Goal: Task Accomplishment & Management: Manage account settings

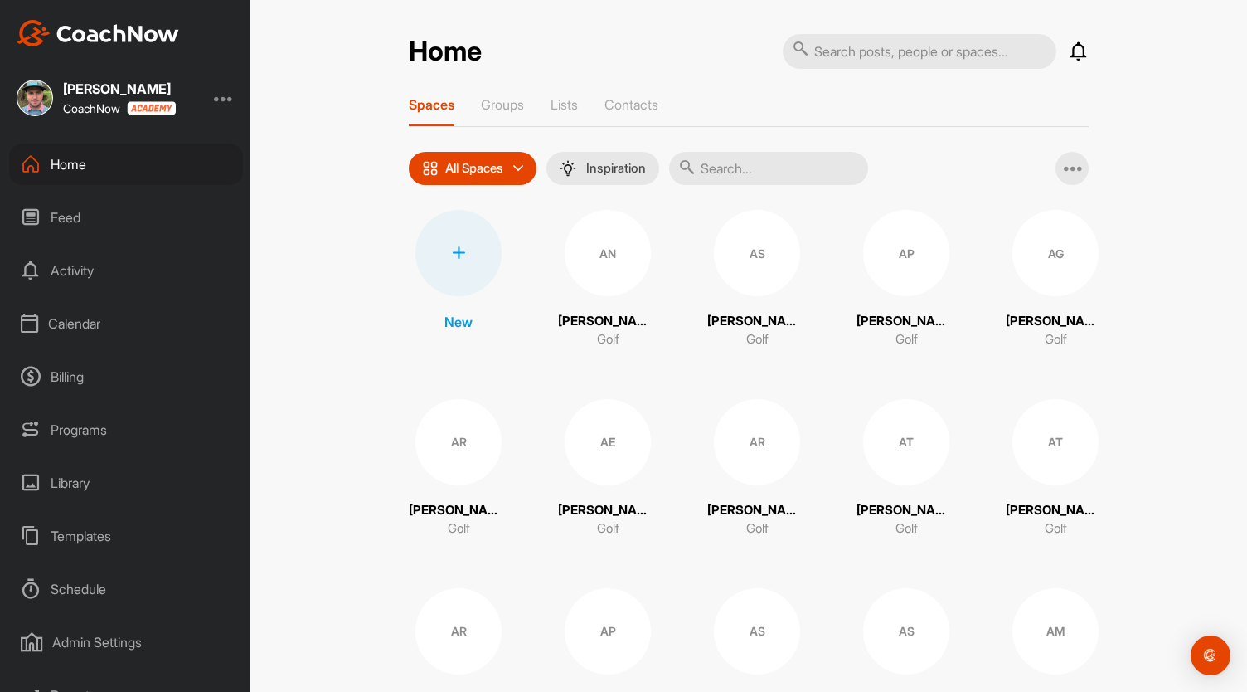
click at [88, 322] on div "Calendar" at bounding box center [126, 323] width 234 height 41
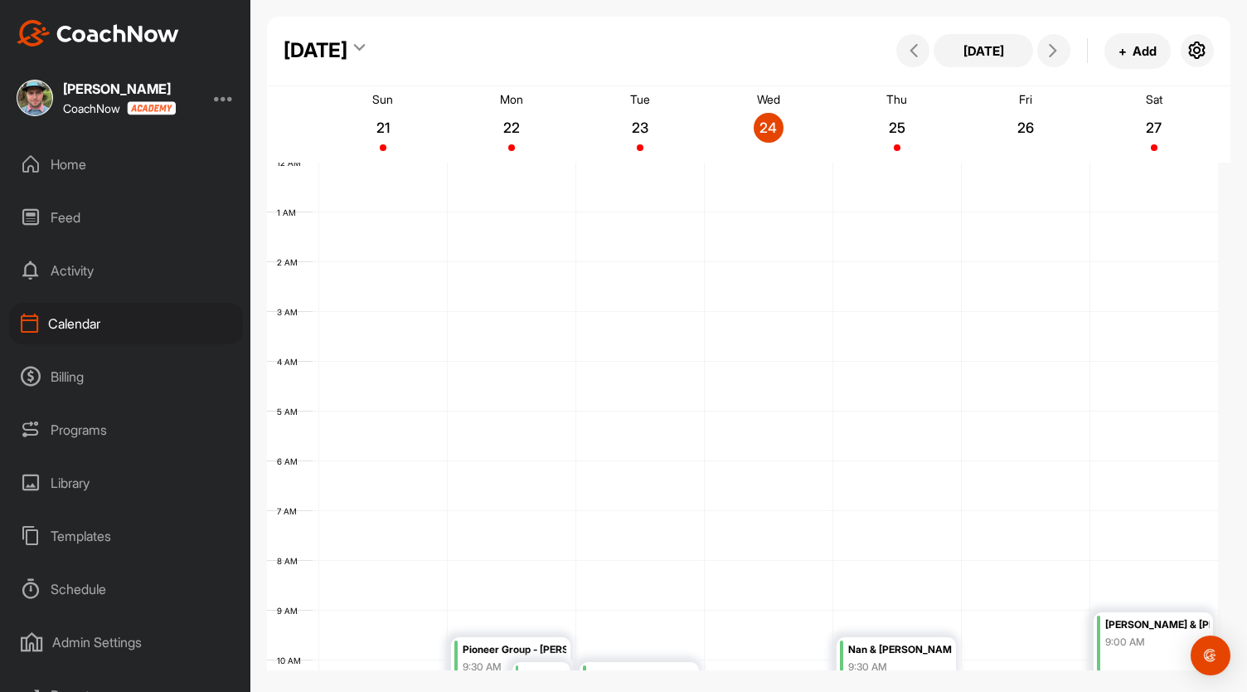
scroll to position [288, 0]
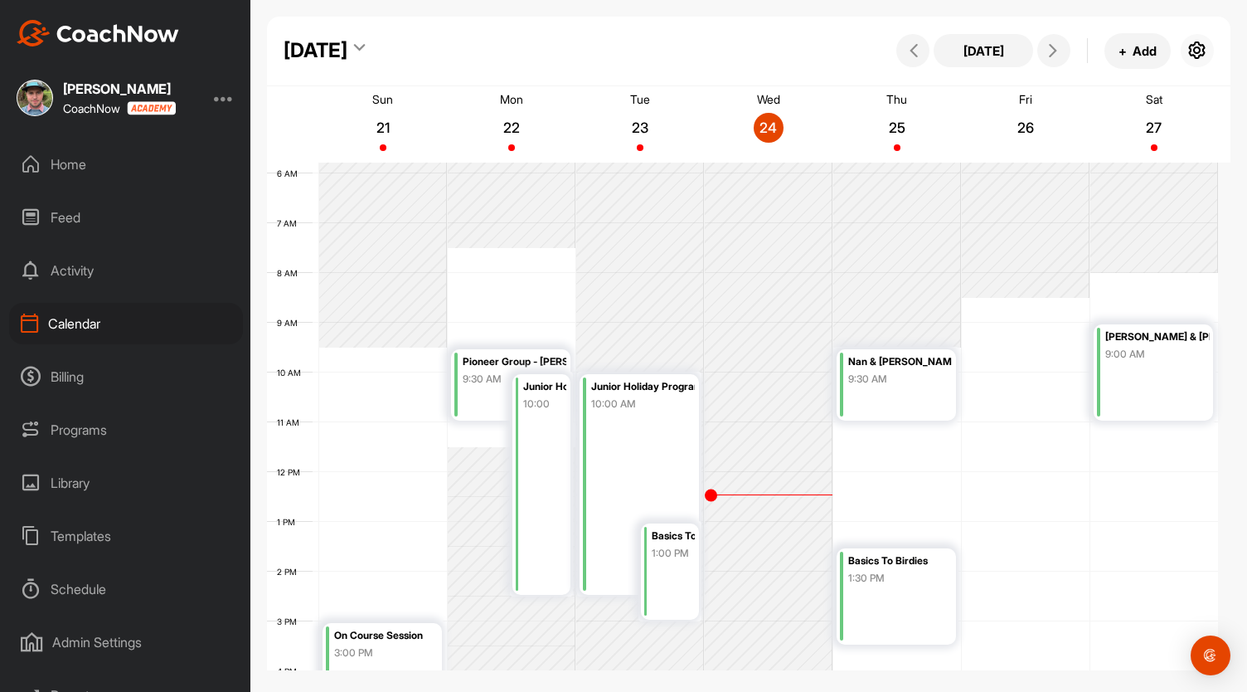
click at [1199, 49] on icon "button" at bounding box center [1198, 51] width 20 height 20
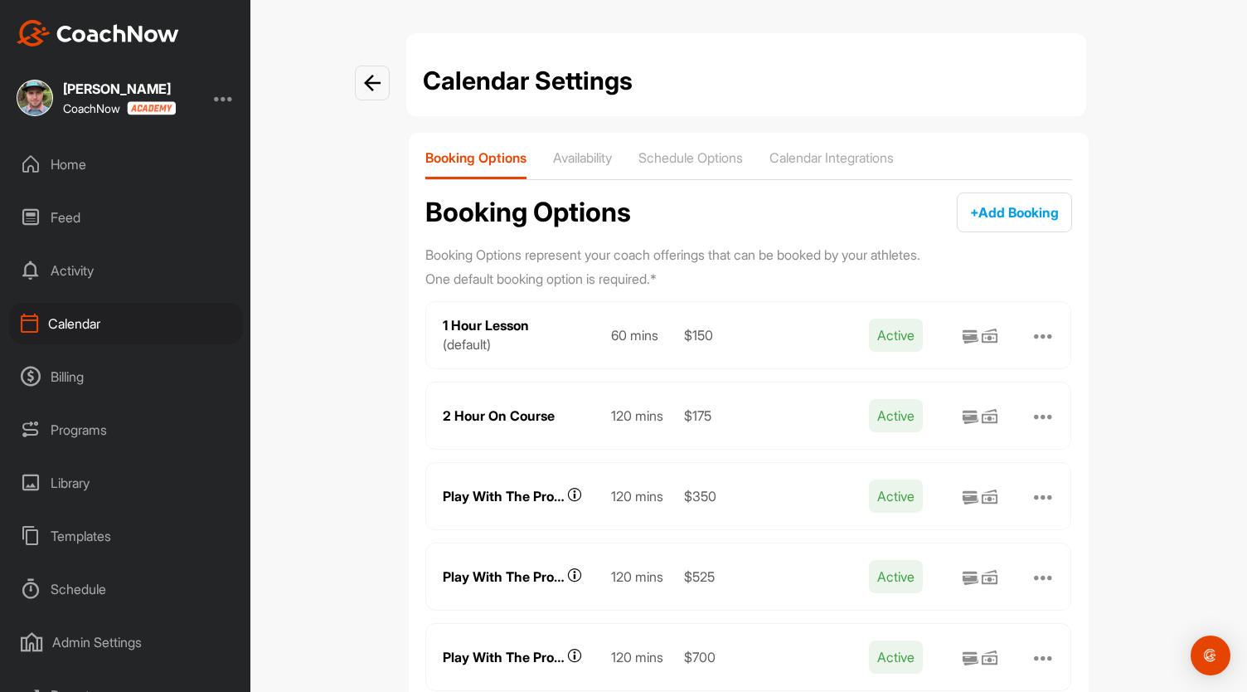
scroll to position [50, 0]
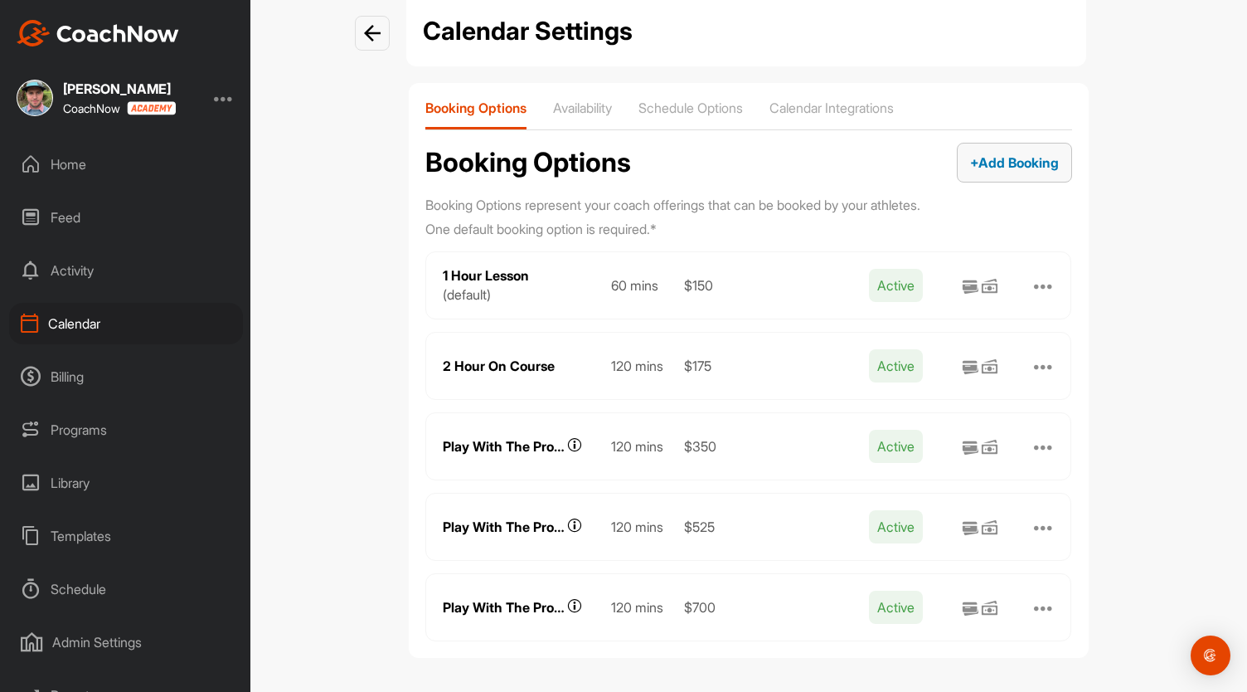
click at [1000, 159] on span "+ Add Booking" at bounding box center [1014, 162] width 89 height 17
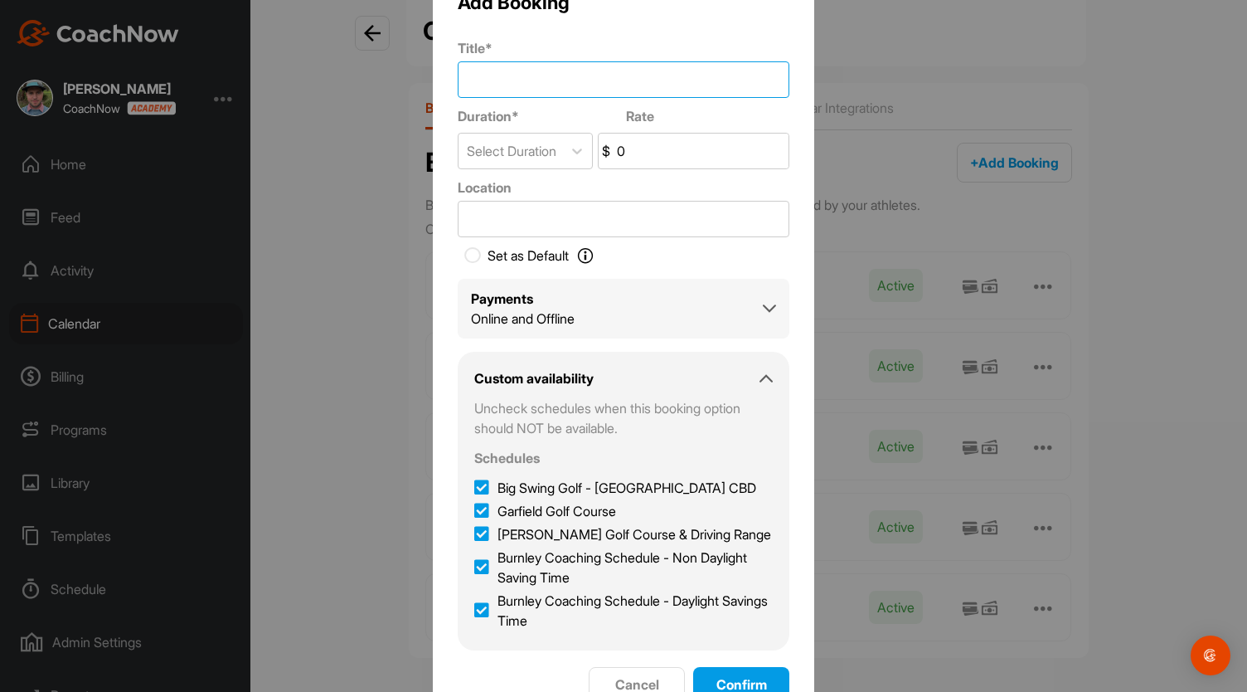
click at [572, 77] on input "Title *" at bounding box center [624, 79] width 332 height 36
type input "XGolf - 1 Hr Lesson"
click at [550, 150] on div "Select Duration" at bounding box center [512, 151] width 90 height 20
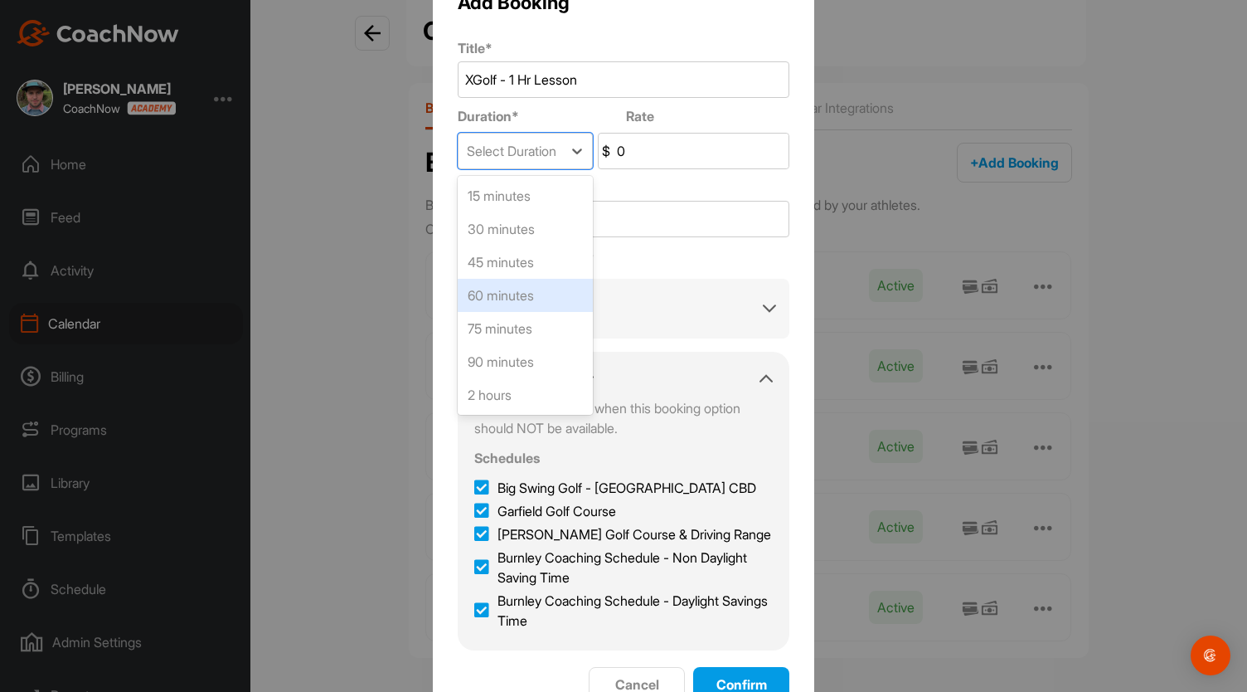
click at [524, 299] on div "60 minutes" at bounding box center [525, 295] width 135 height 33
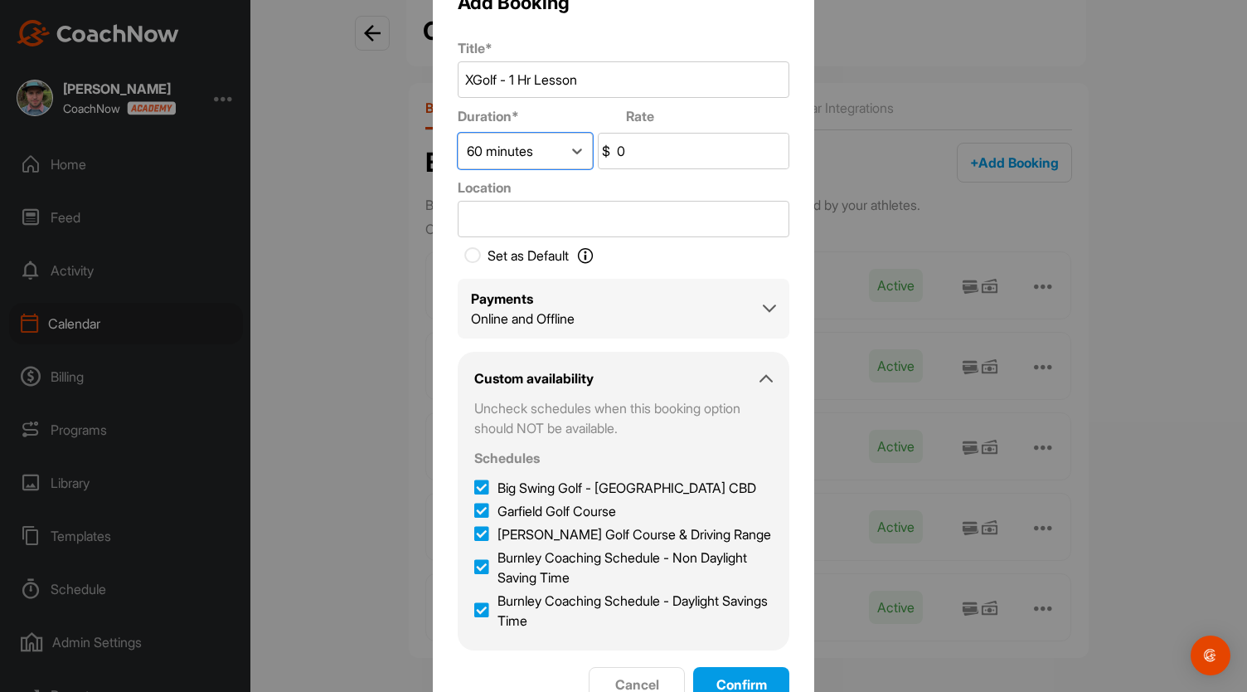
click at [627, 158] on input "0" at bounding box center [701, 151] width 175 height 35
type input "150"
click at [571, 213] on input "Location" at bounding box center [624, 219] width 332 height 36
type input "X Golf [GEOGRAPHIC_DATA]"
click at [573, 316] on div "Online and Offline" at bounding box center [523, 318] width 104 height 20
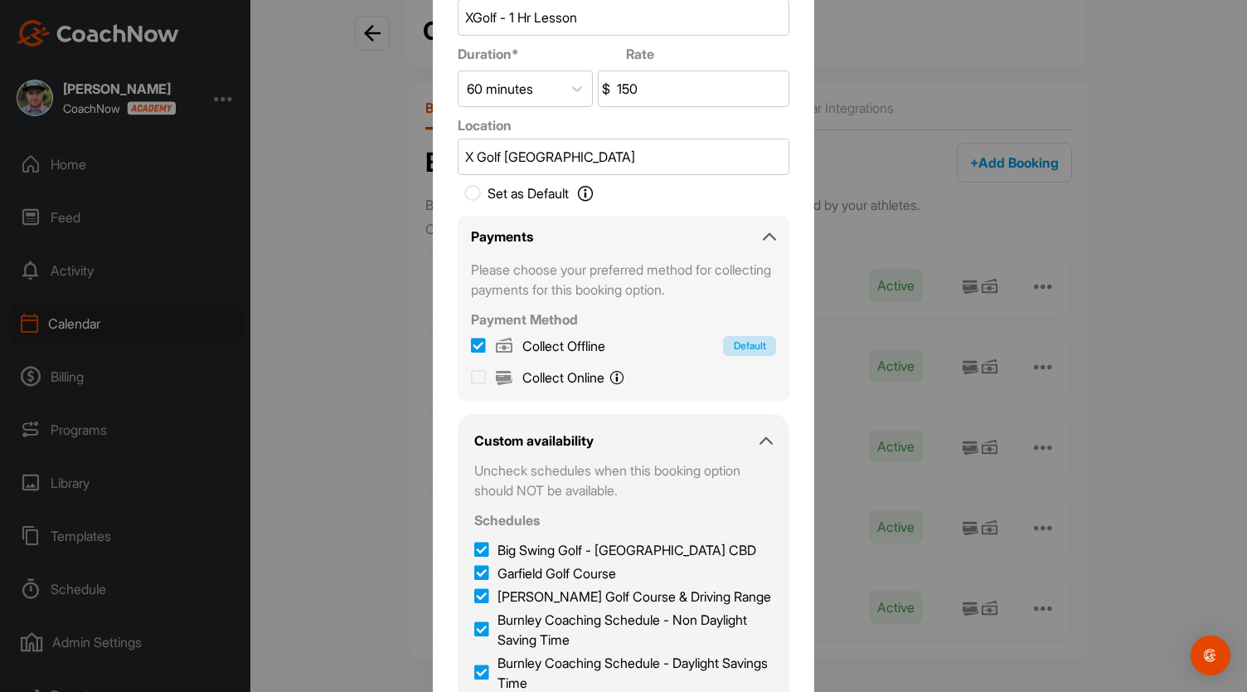
click at [471, 379] on icon at bounding box center [478, 377] width 15 height 17
click at [471, 379] on input "Collect Online You will pay online with Stripe." at bounding box center [478, 374] width 15 height 15
checkbox input "true"
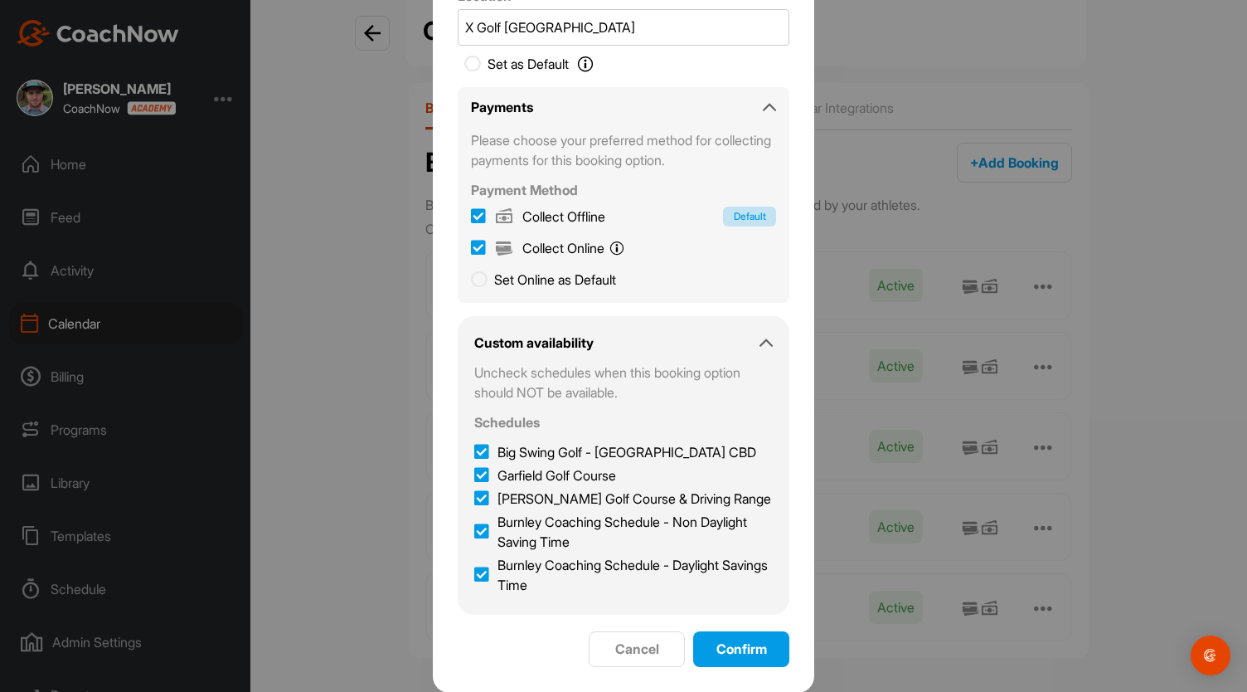
scroll to position [0, 0]
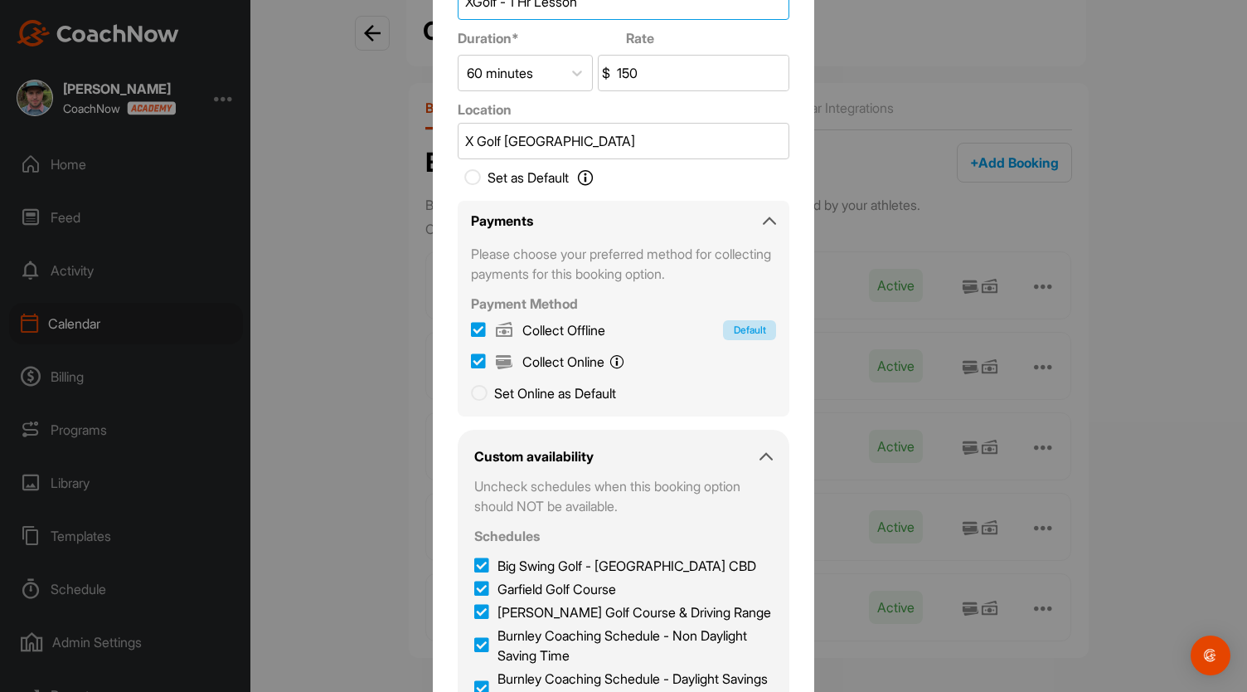
drag, startPoint x: 493, startPoint y: 4, endPoint x: 449, endPoint y: 8, distance: 43.3
click at [449, 8] on div "Add Booking Title * XGolf - 1 Hr Lesson Duration * Rate 60 minutes $ 150 Locati…" at bounding box center [623, 346] width 381 height 921
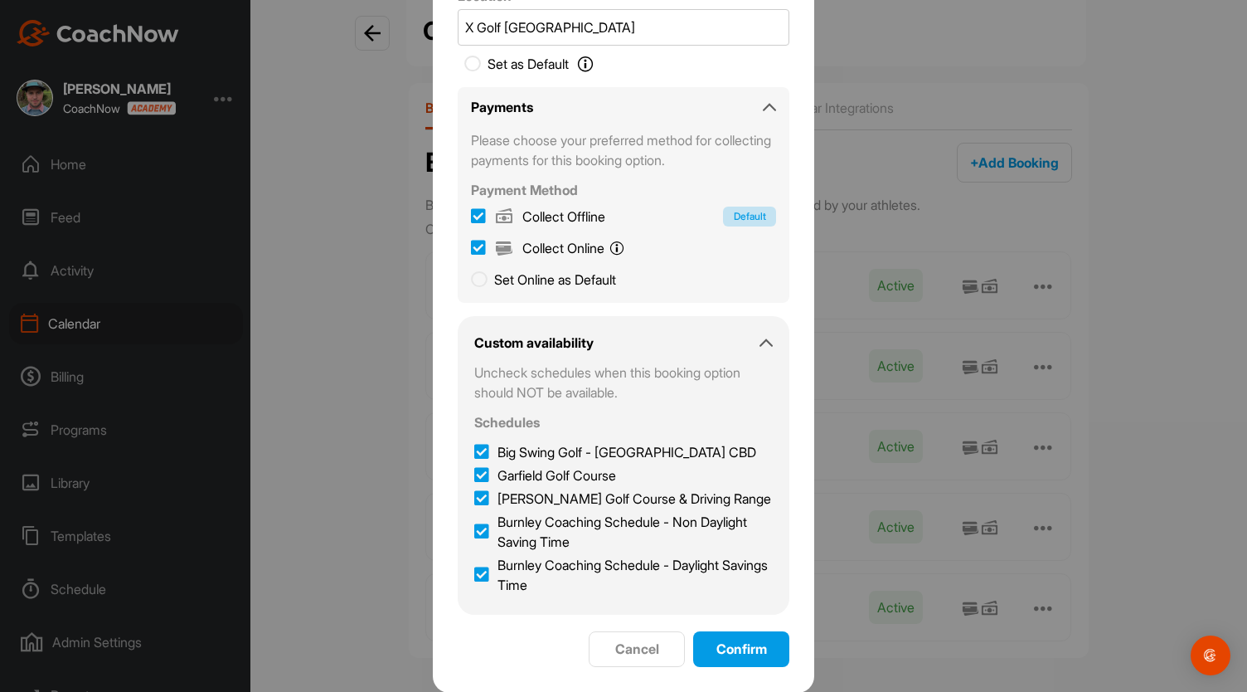
type input "Big Swing - 1 Hr Lesson"
drag, startPoint x: 494, startPoint y: 27, endPoint x: 467, endPoint y: 27, distance: 27.4
click at [467, 27] on input "X Golf [GEOGRAPHIC_DATA]" at bounding box center [624, 27] width 332 height 36
drag, startPoint x: 467, startPoint y: 27, endPoint x: 411, endPoint y: 22, distance: 55.8
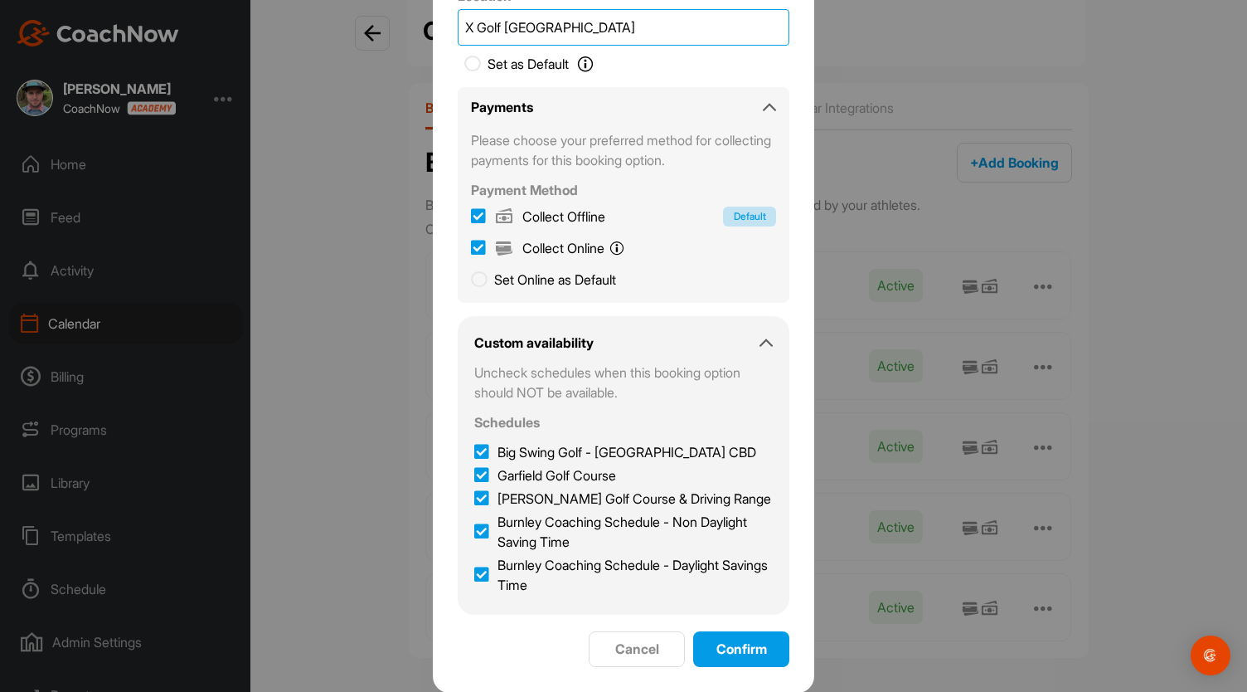
click at [411, 22] on div "Add Booking Title * Big Swing - 1 Hr Lesson Duration * Rate 60 minutes $ 150 Lo…" at bounding box center [623, 346] width 1247 height 692
type input "Big Swing Golf [GEOGRAPHIC_DATA]"
click at [476, 473] on icon at bounding box center [481, 475] width 15 height 17
click at [476, 473] on input "Garfield Golf Course" at bounding box center [479, 470] width 11 height 11
checkbox input "false"
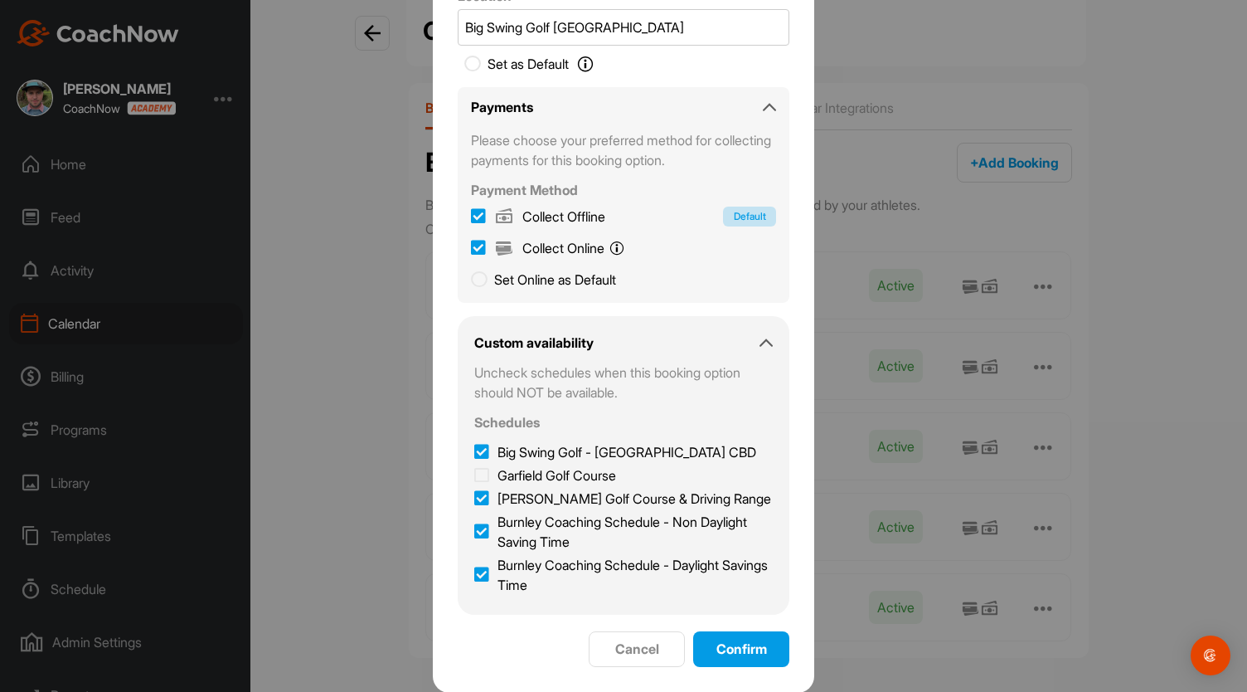
click at [476, 495] on icon at bounding box center [481, 498] width 15 height 17
click at [476, 495] on input "[PERSON_NAME] Golf Course & Driving Range" at bounding box center [479, 493] width 11 height 11
checkbox input "false"
click at [476, 533] on icon at bounding box center [481, 531] width 15 height 17
click at [476, 522] on input "Burnley Coaching Schedule - Non Daylight Saving Time" at bounding box center [479, 517] width 11 height 11
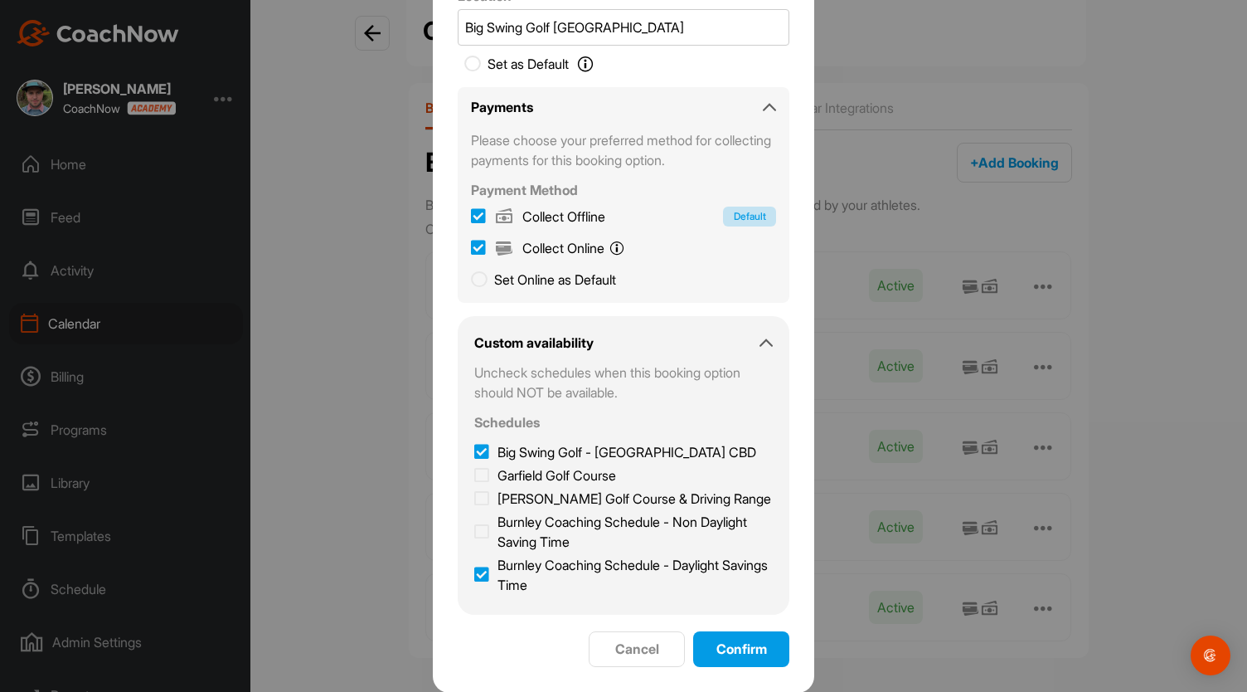
checkbox input "false"
click at [481, 581] on icon at bounding box center [481, 574] width 15 height 17
click at [481, 566] on input "Burnley Coaching Schedule - Daylight Savings Time" at bounding box center [479, 560] width 11 height 11
checkbox input "false"
click at [736, 651] on span "Confirm" at bounding box center [742, 648] width 51 height 17
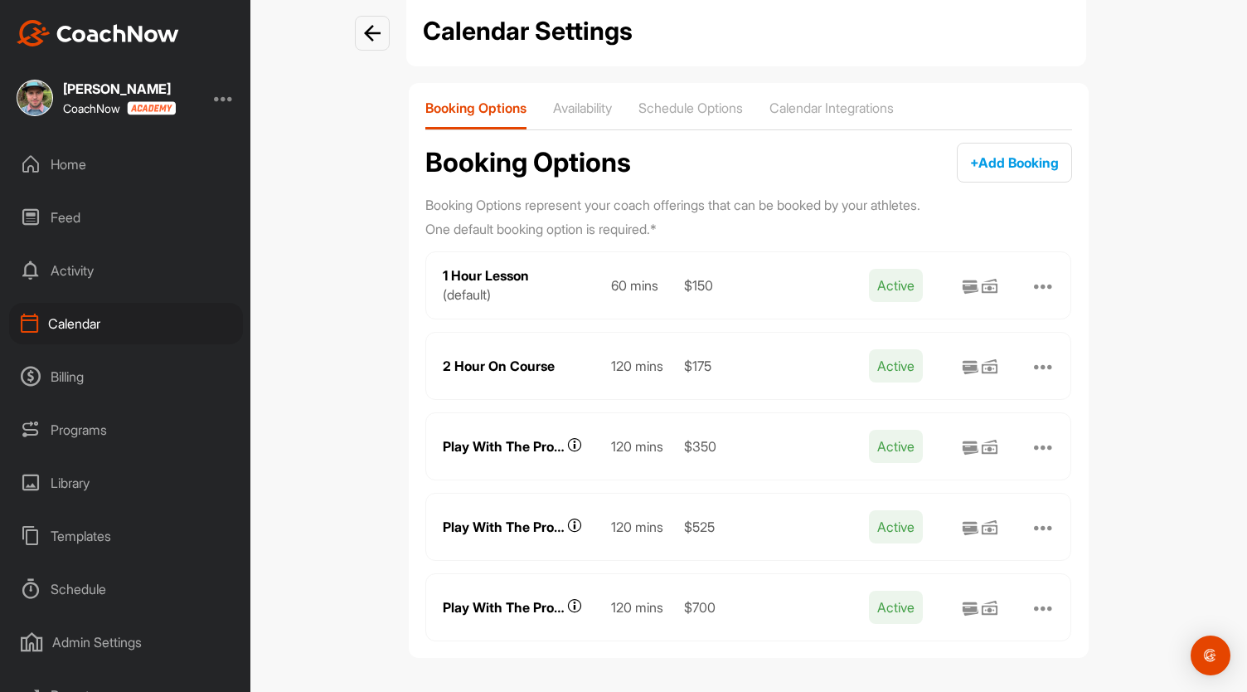
scroll to position [0, 0]
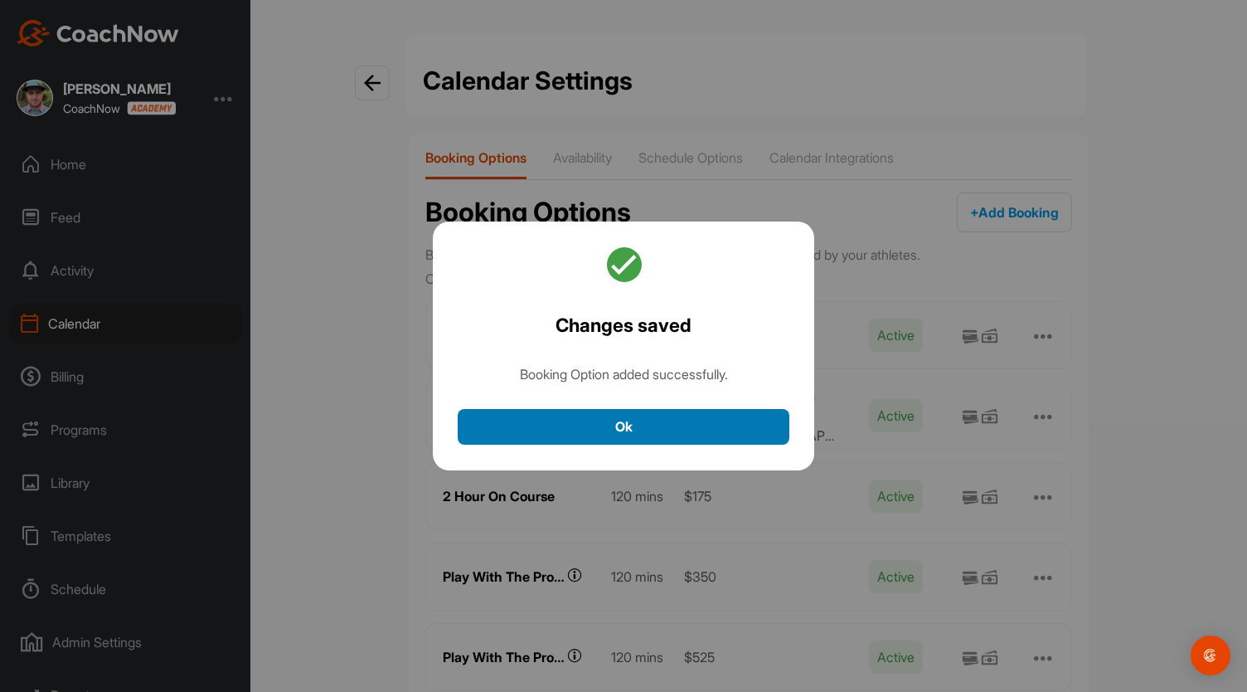
click at [658, 437] on button "Ok" at bounding box center [624, 427] width 332 height 36
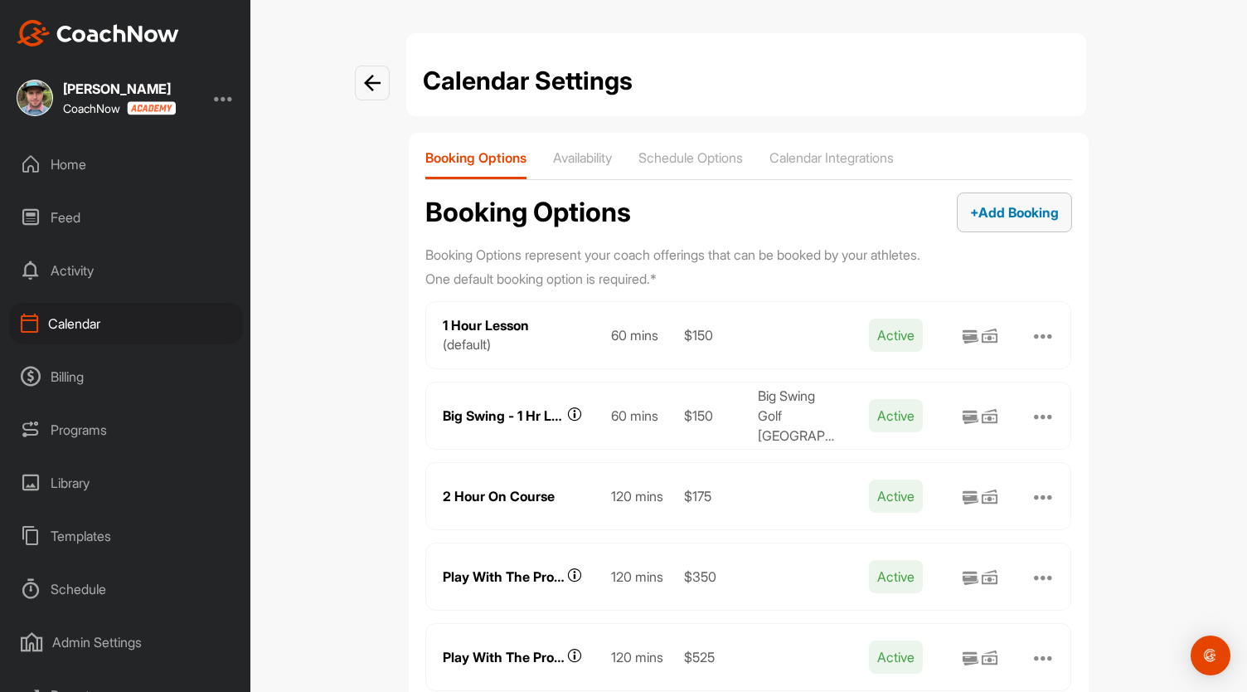
click at [1032, 205] on span "+ Add Booking" at bounding box center [1014, 212] width 89 height 17
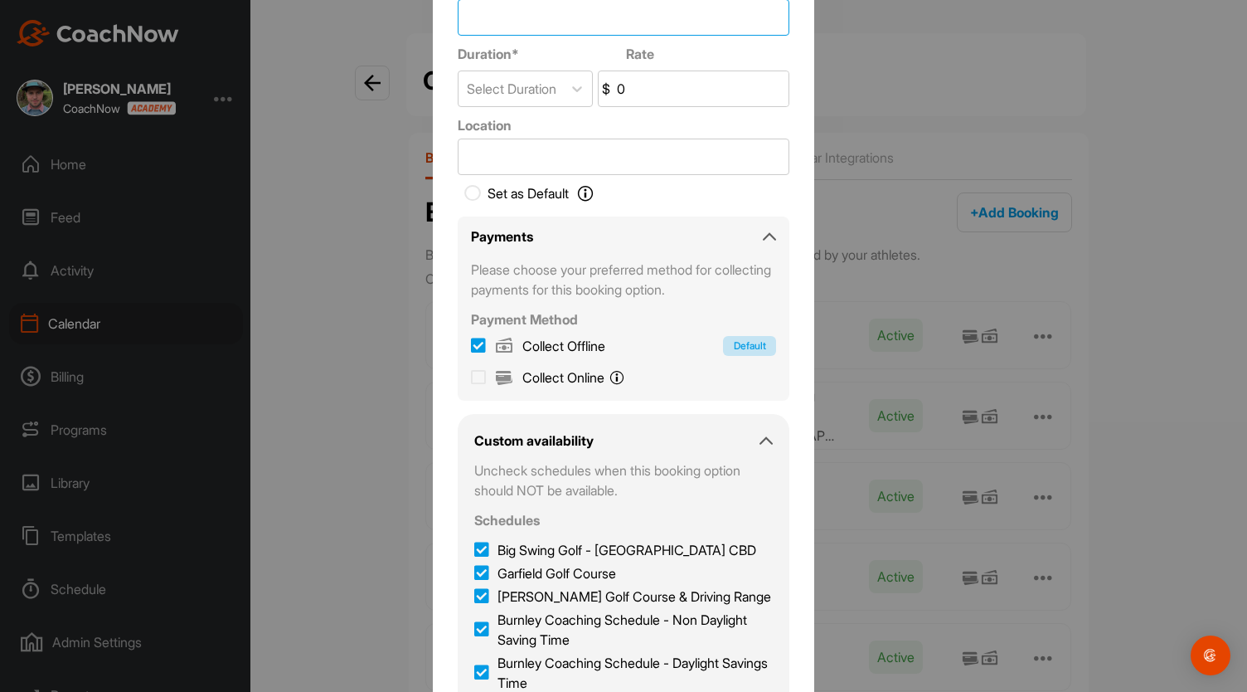
click at [502, 20] on input "Title *" at bounding box center [624, 17] width 332 height 36
type input "[PERSON_NAME] - 1 Hr Lesson"
click at [556, 98] on div "Select Duration" at bounding box center [511, 88] width 104 height 35
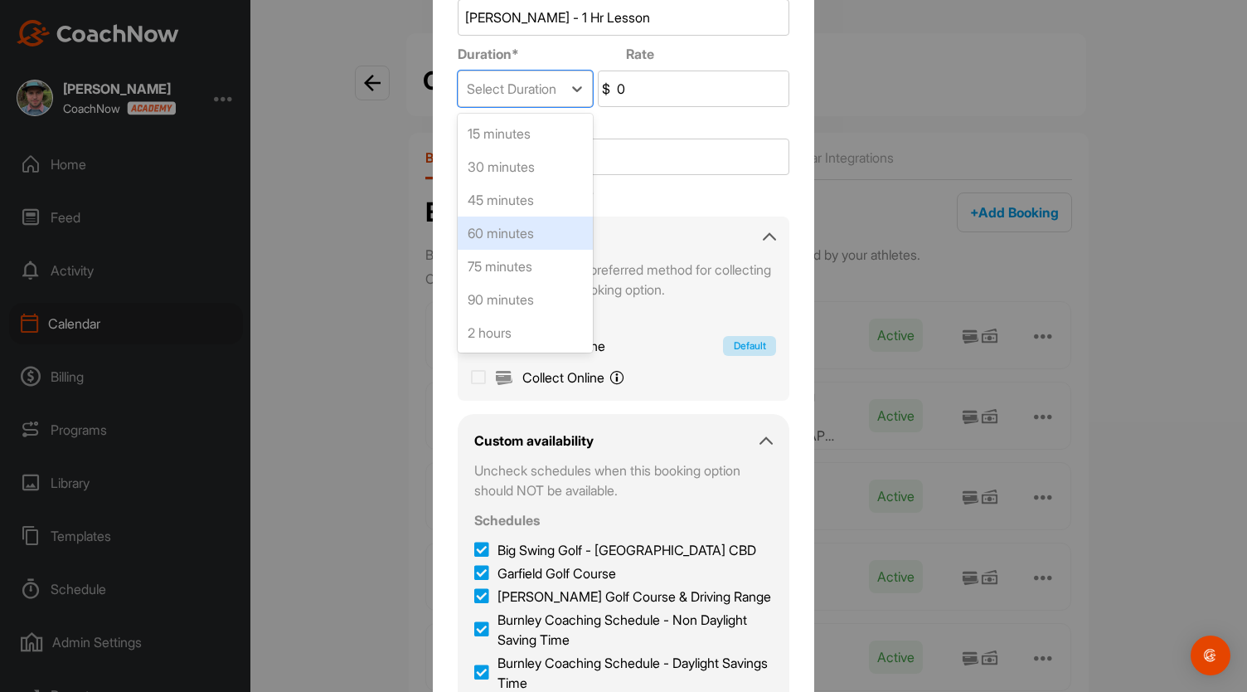
click at [537, 226] on div "60 minutes" at bounding box center [525, 232] width 135 height 33
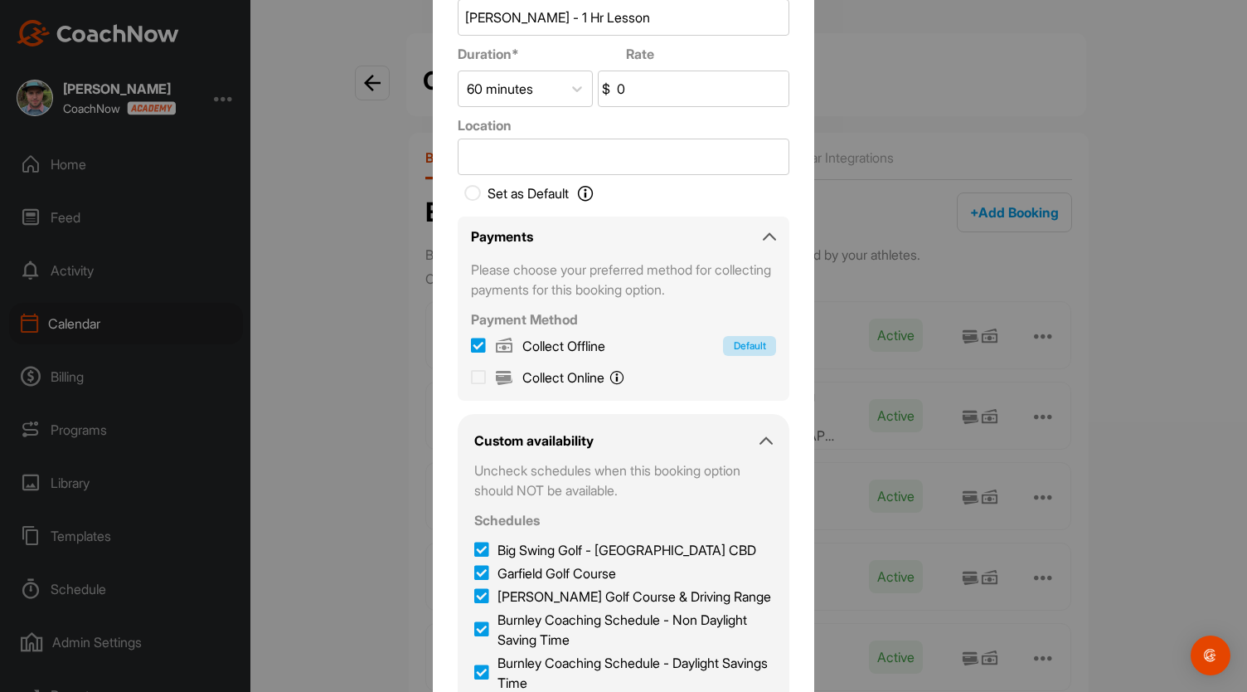
click at [629, 96] on input "0" at bounding box center [701, 88] width 175 height 35
type input "150"
click at [560, 148] on input "Location" at bounding box center [624, 156] width 332 height 36
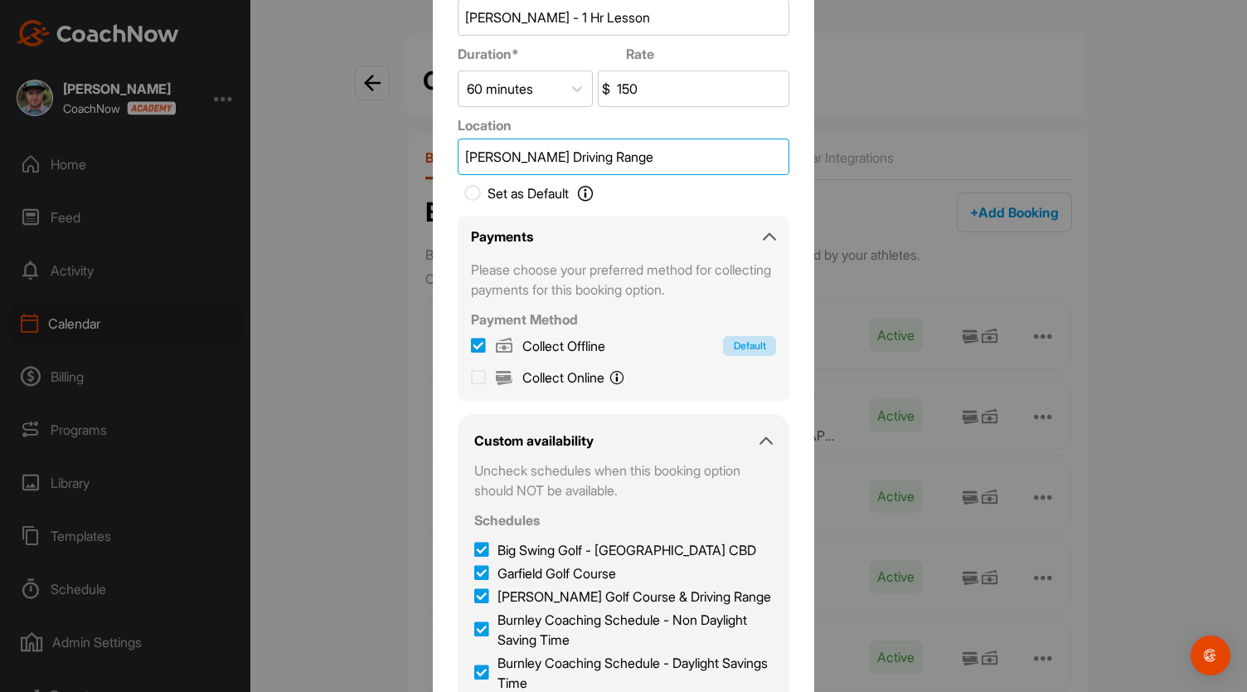
type input "[PERSON_NAME] Driving Range"
click at [471, 374] on icon at bounding box center [478, 377] width 15 height 17
click at [471, 374] on input "Collect Online You will pay online with Stripe." at bounding box center [478, 374] width 15 height 15
checkbox input "true"
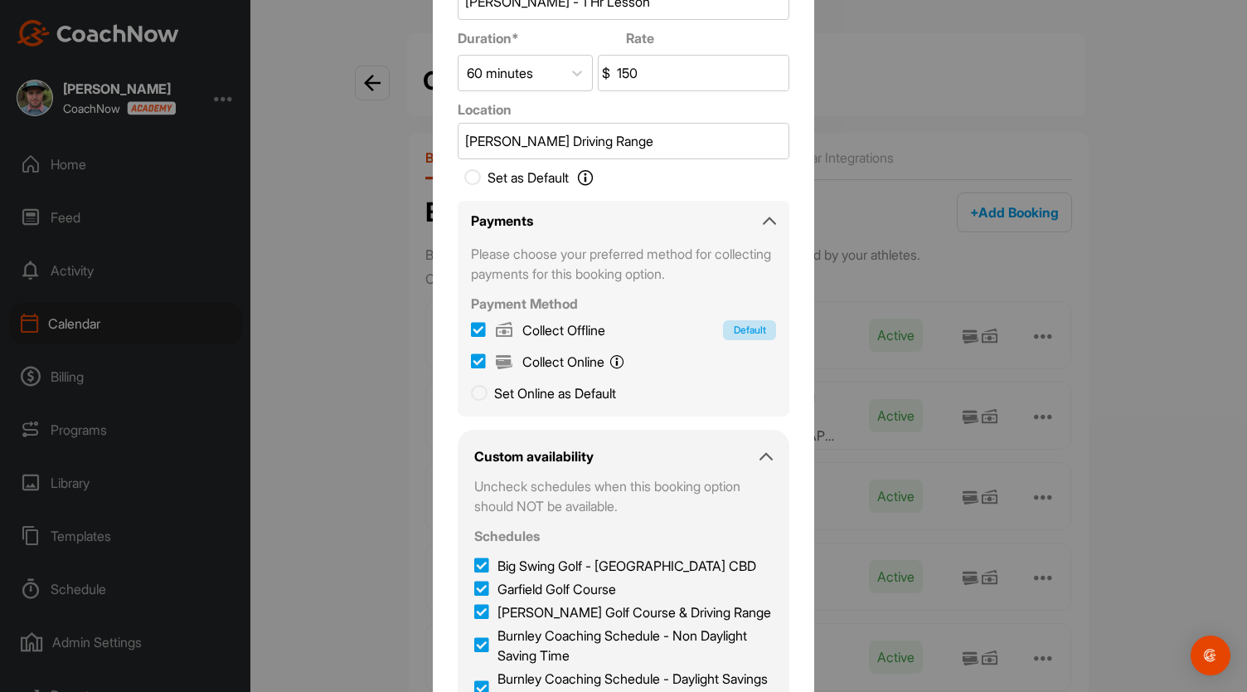
scroll to position [114, 0]
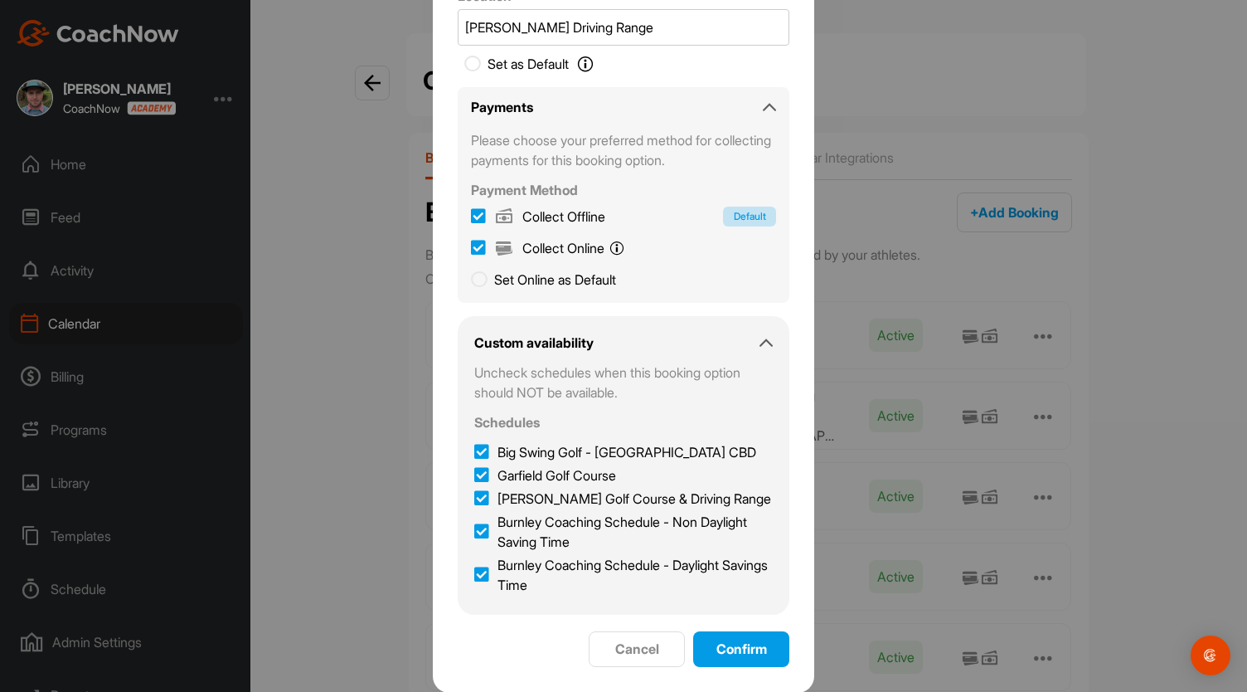
click at [478, 447] on icon at bounding box center [481, 452] width 15 height 17
click at [478, 447] on input "Big Swing Golf - [GEOGRAPHIC_DATA] CBD" at bounding box center [479, 447] width 11 height 11
checkbox input "false"
click at [474, 476] on icon at bounding box center [481, 475] width 15 height 17
click at [474, 476] on input "Garfield Golf Course" at bounding box center [479, 470] width 11 height 11
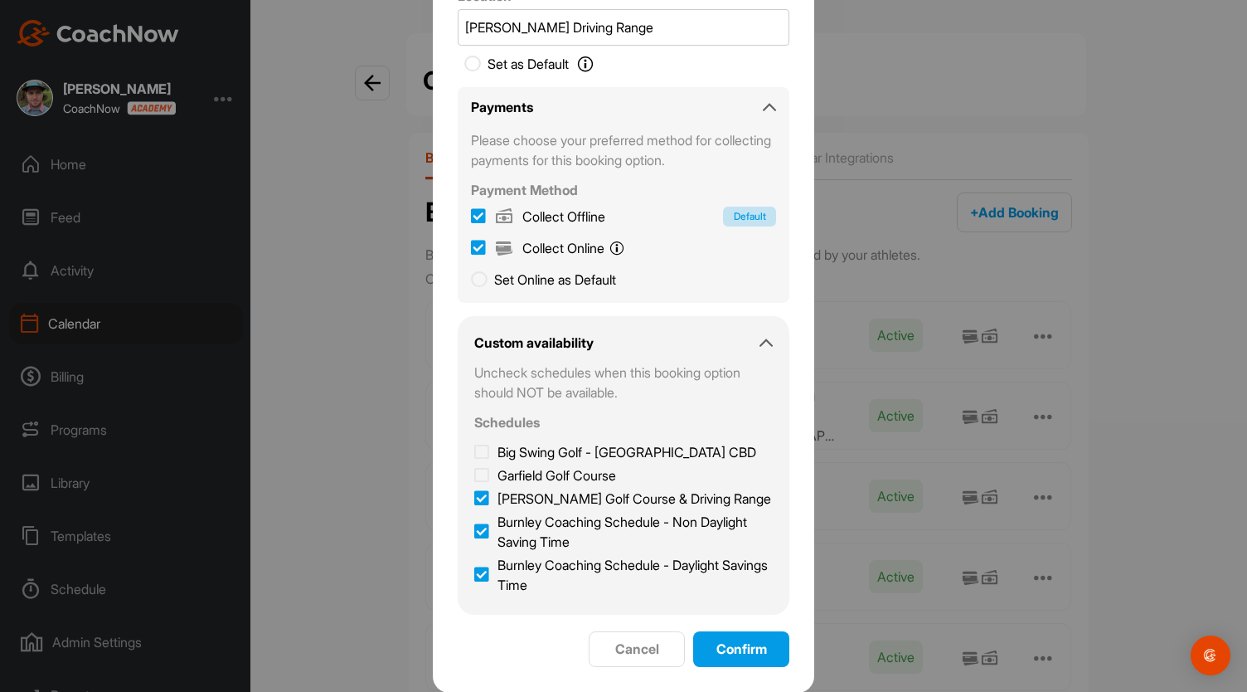
checkbox input "false"
click at [474, 529] on icon at bounding box center [481, 531] width 15 height 17
click at [474, 522] on input "Burnley Coaching Schedule - Non Daylight Saving Time" at bounding box center [479, 517] width 11 height 11
checkbox input "false"
click at [474, 571] on icon at bounding box center [481, 574] width 15 height 17
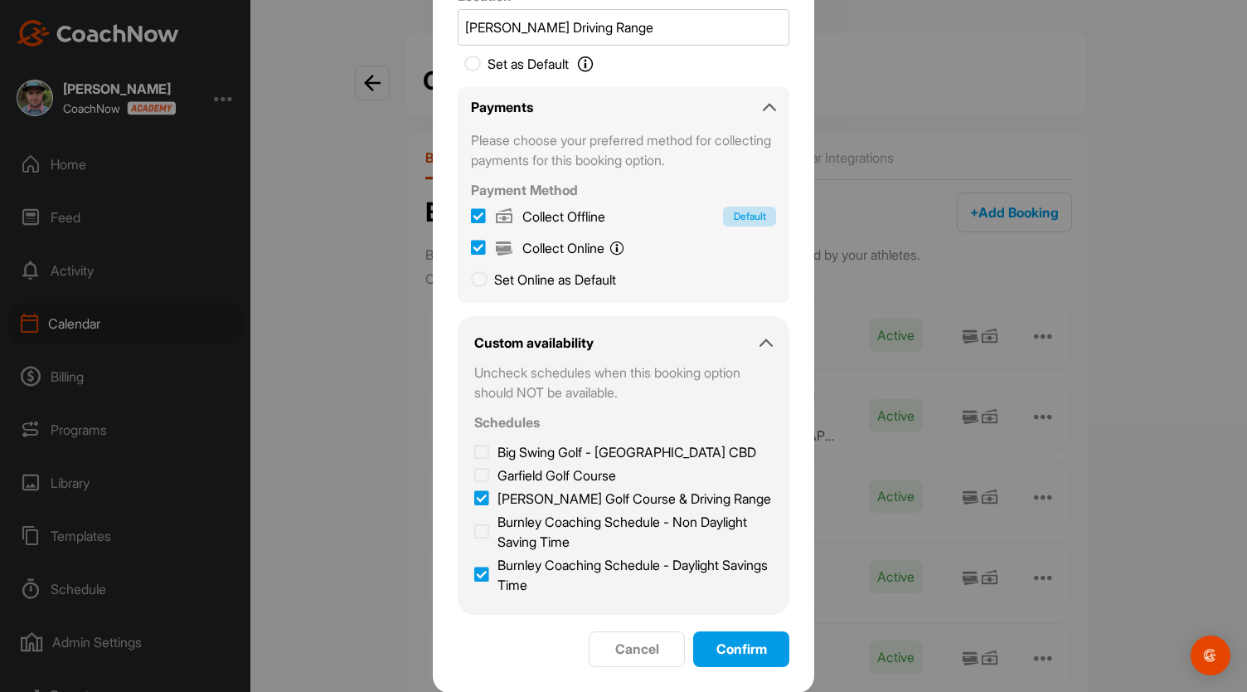
click at [474, 566] on input "Burnley Coaching Schedule - Daylight Savings Time" at bounding box center [479, 560] width 11 height 11
checkbox input "false"
click at [732, 641] on span "Confirm" at bounding box center [742, 648] width 51 height 17
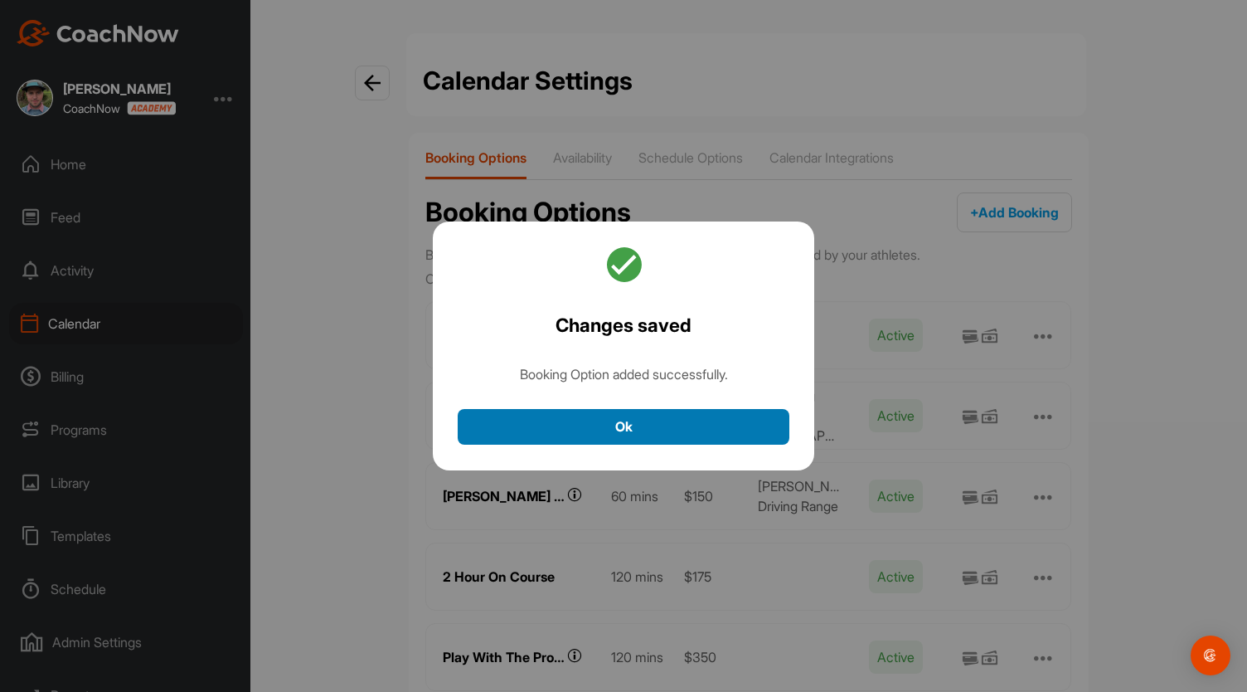
click at [634, 414] on button "Ok" at bounding box center [624, 427] width 332 height 36
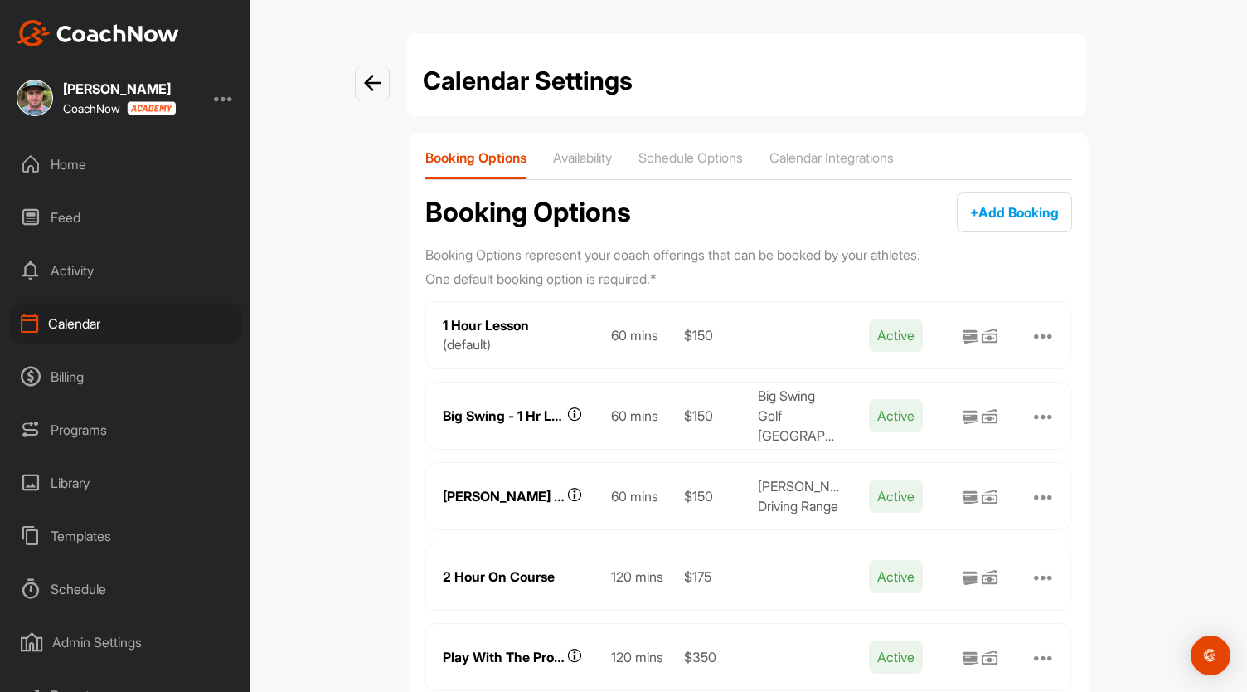
click at [1040, 333] on div at bounding box center [1044, 335] width 20 height 20
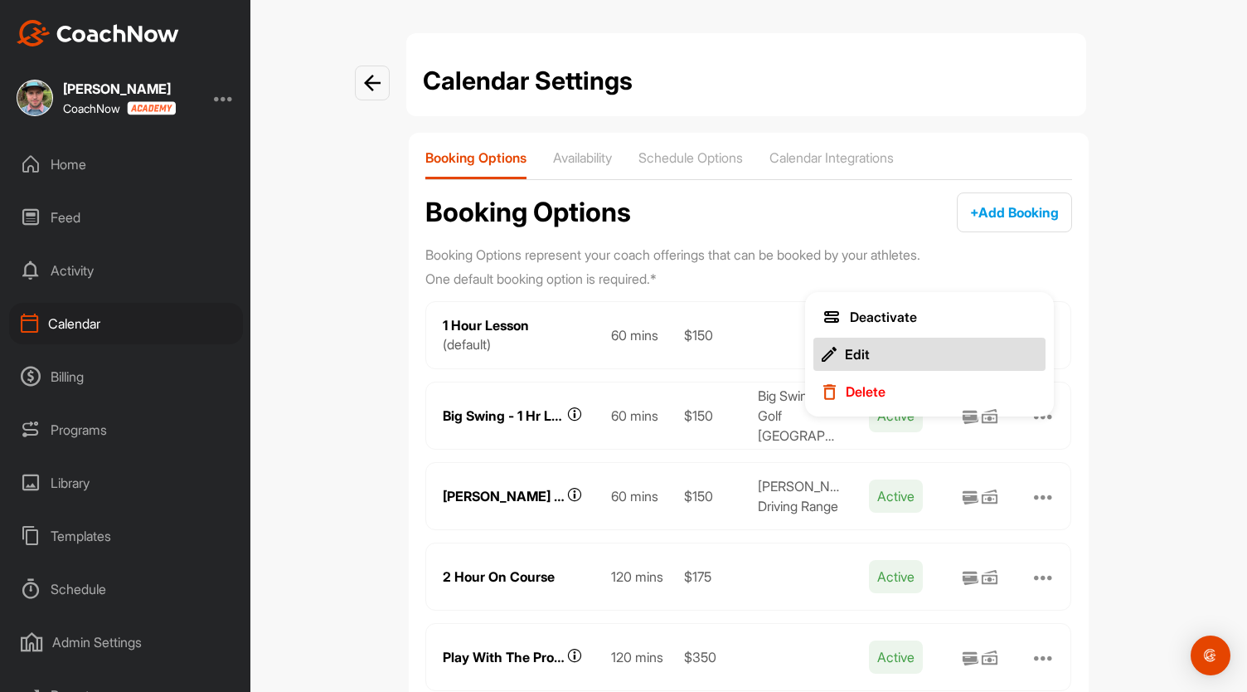
click at [877, 354] on button "Edit" at bounding box center [930, 354] width 232 height 33
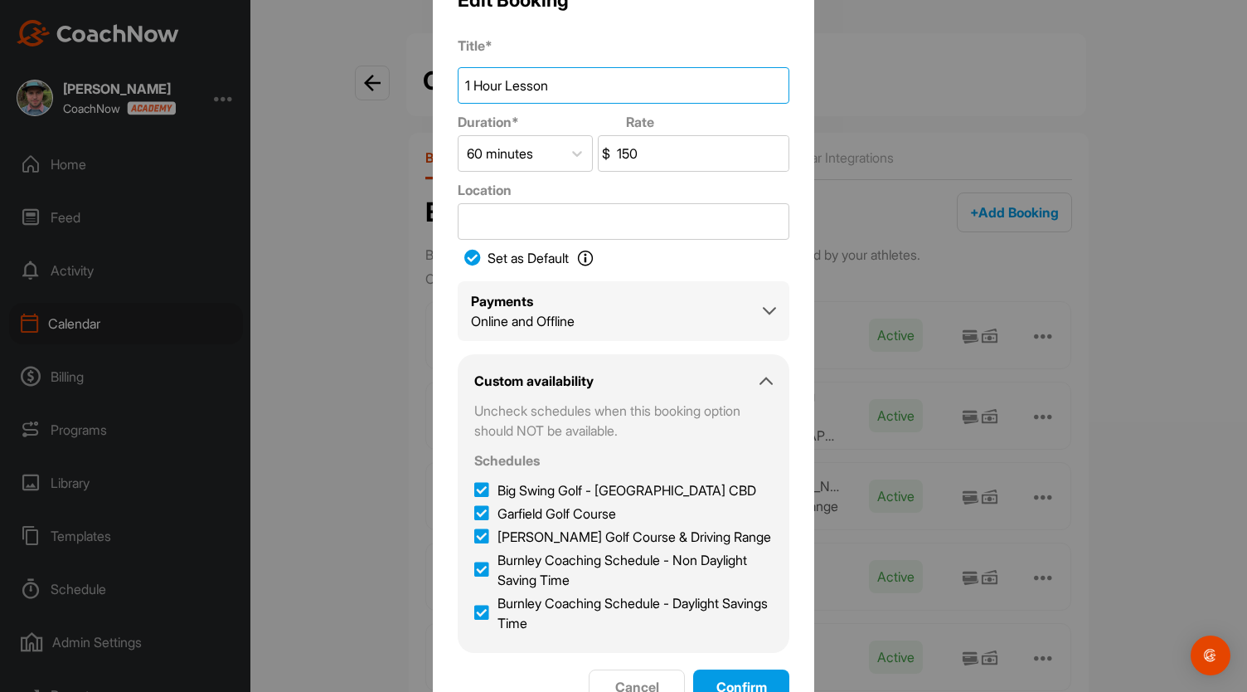
click at [459, 89] on input "1 Hour Lesson" at bounding box center [624, 85] width 332 height 36
type input "Burnley 1 Hour Lesson"
click at [474, 492] on icon at bounding box center [481, 490] width 15 height 17
click at [474, 491] on input "Big Swing Golf - [GEOGRAPHIC_DATA] CBD" at bounding box center [479, 485] width 11 height 11
checkbox input "false"
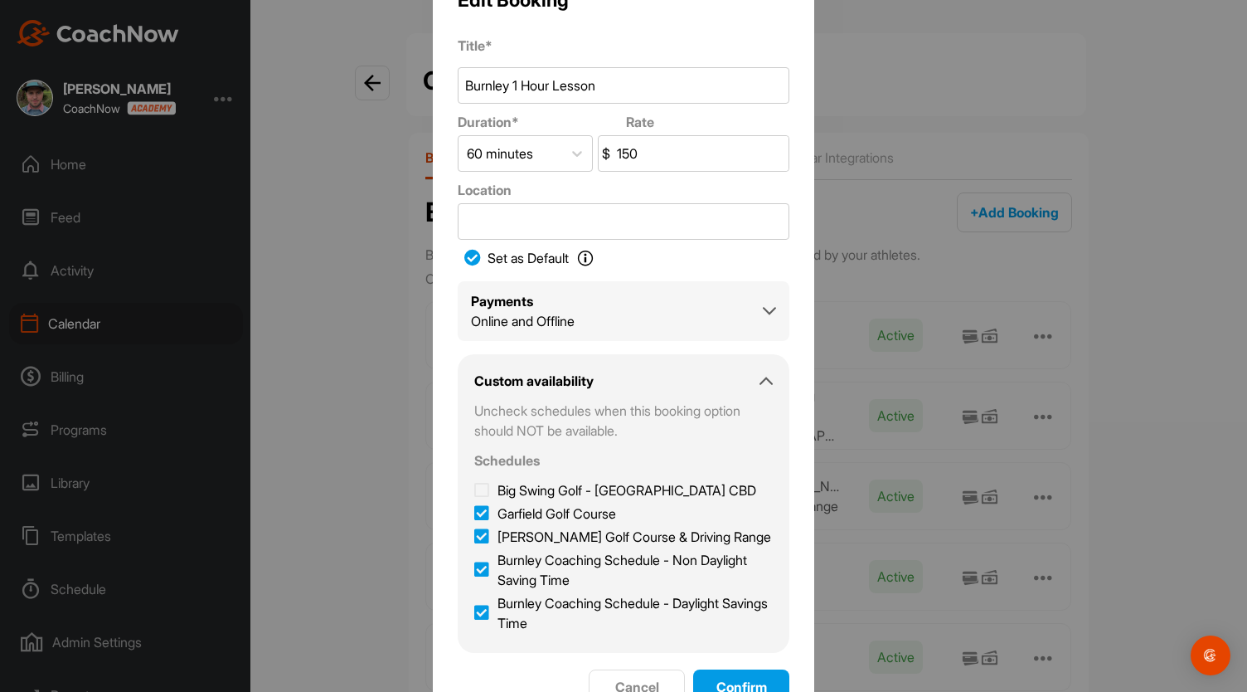
click at [474, 516] on icon at bounding box center [481, 513] width 15 height 17
click at [474, 514] on input "Garfield Golf Course" at bounding box center [479, 508] width 11 height 11
checkbox input "false"
click at [474, 527] on label "[PERSON_NAME] Golf Course & Driving Range" at bounding box center [622, 537] width 297 height 20
click at [474, 527] on input "[PERSON_NAME] Golf Course & Driving Range" at bounding box center [479, 532] width 11 height 11
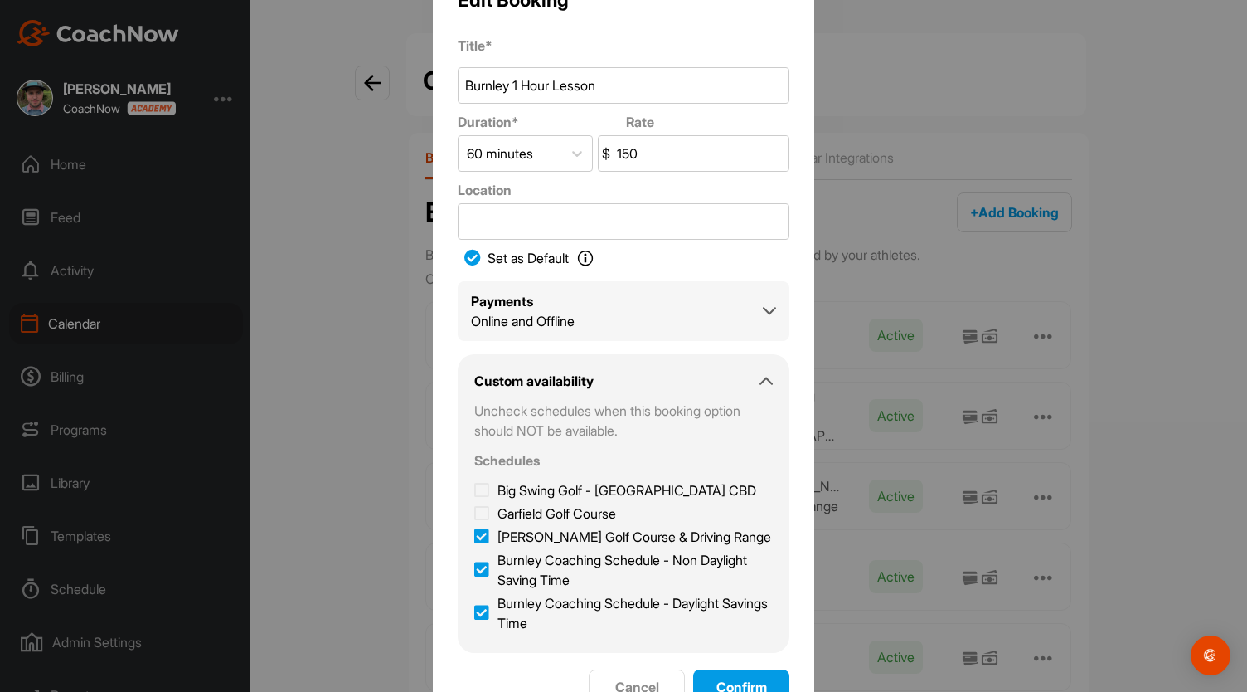
checkbox input "false"
click at [736, 673] on button "Confirm" at bounding box center [741, 687] width 96 height 36
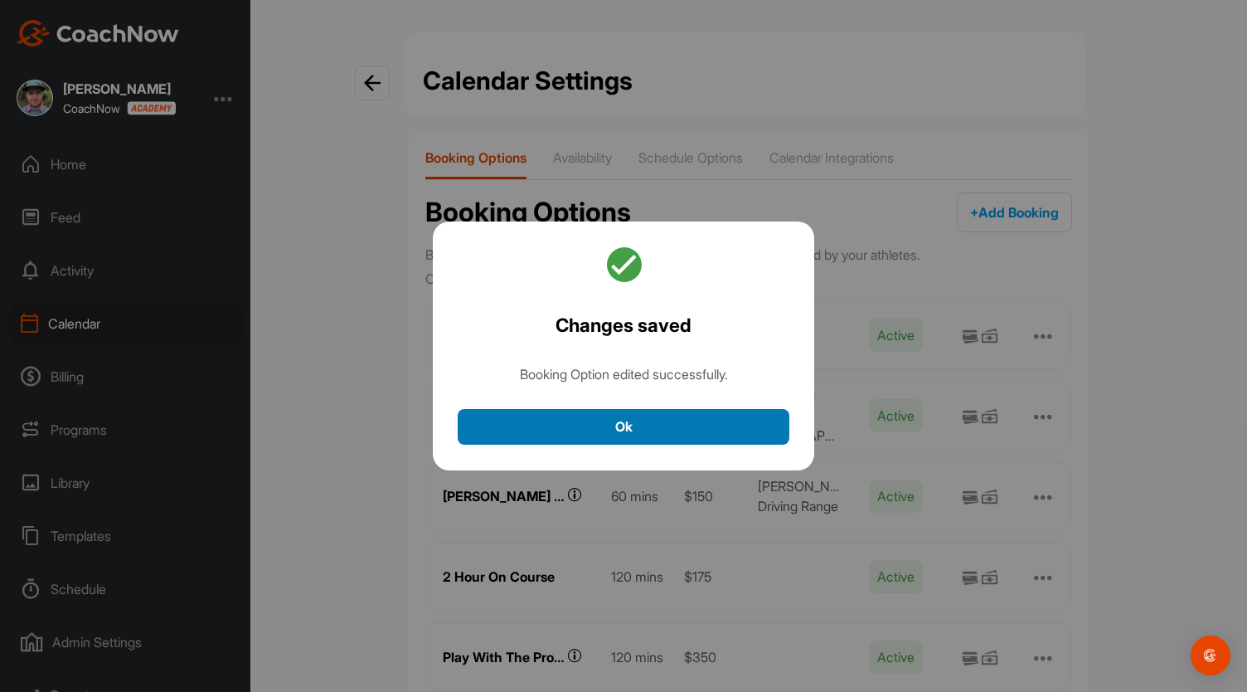
click at [640, 417] on button "Ok" at bounding box center [624, 427] width 332 height 36
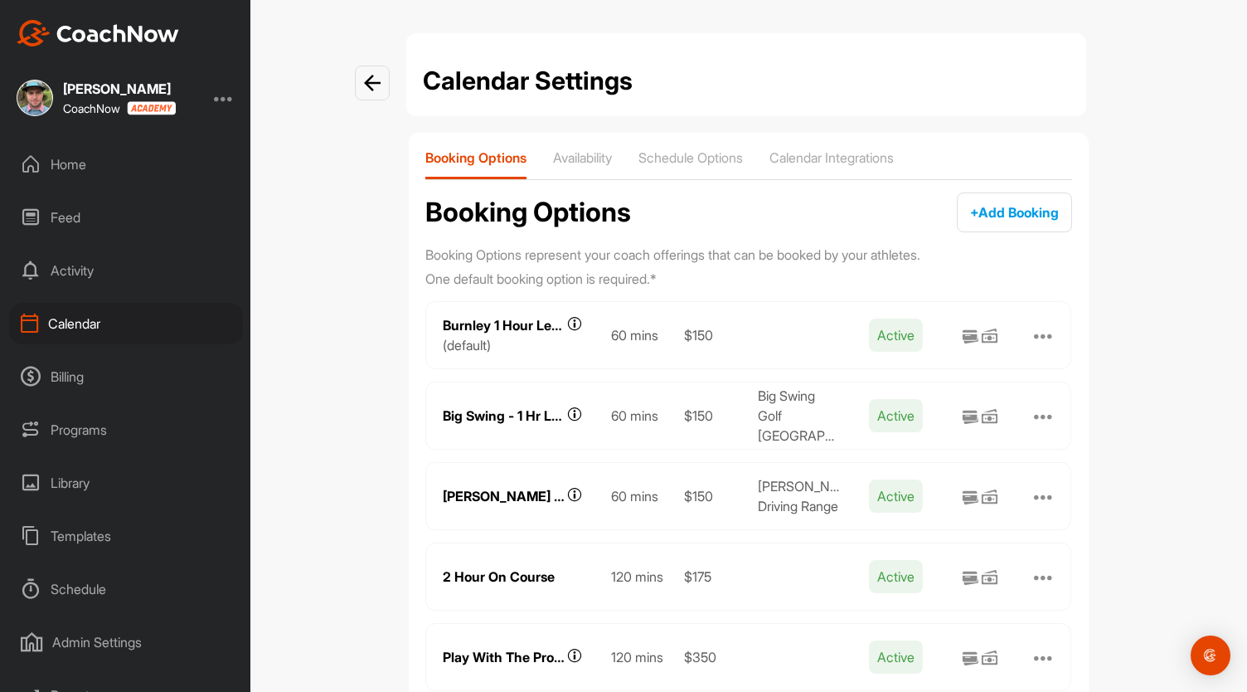
scroll to position [5, 0]
click at [1022, 208] on span "+ Add Booking" at bounding box center [1014, 212] width 89 height 17
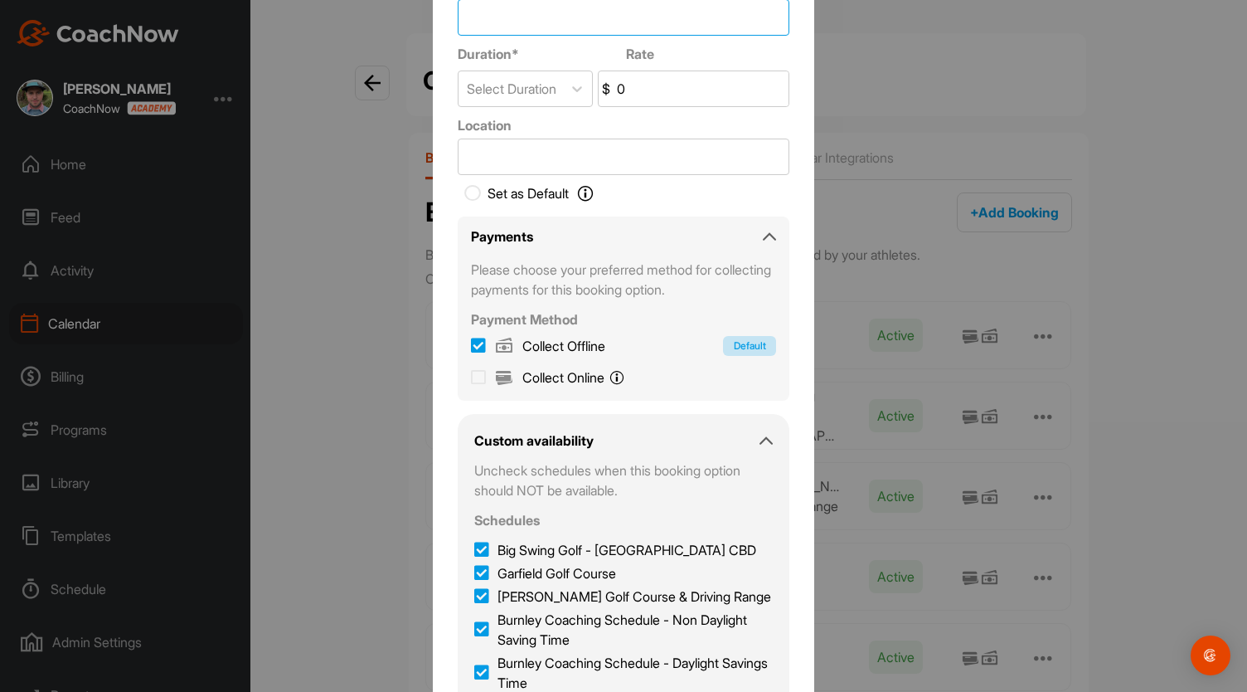
click at [485, 19] on input "Title *" at bounding box center [624, 17] width 332 height 36
type input "Garfield - 1 Hr Lesson"
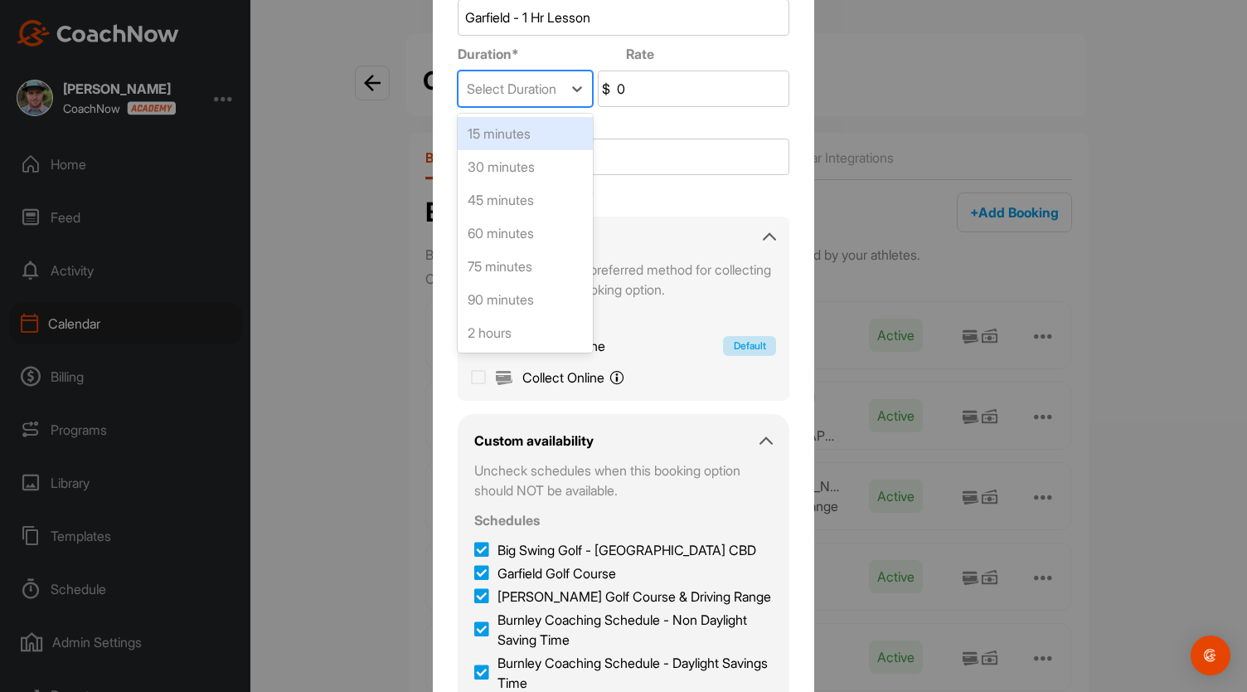
click at [493, 94] on div "Select Duration" at bounding box center [512, 89] width 90 height 20
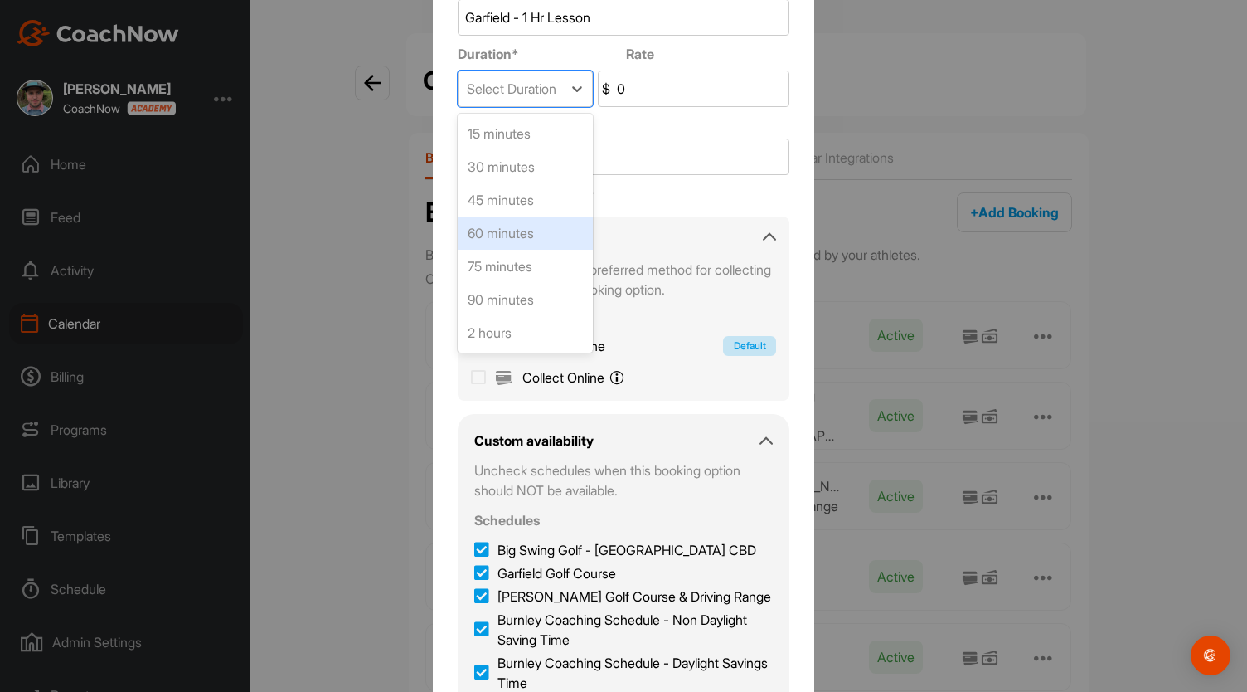
click at [503, 226] on div "60 minutes" at bounding box center [525, 232] width 135 height 33
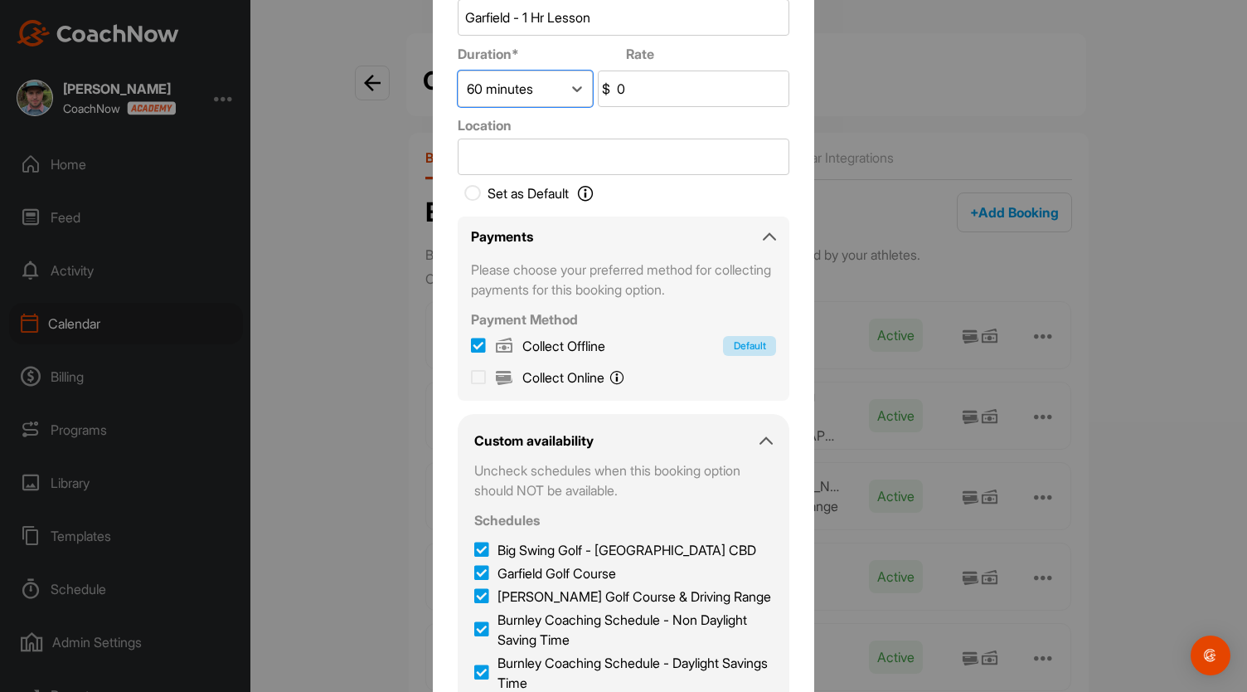
click at [627, 87] on input "0" at bounding box center [701, 88] width 175 height 35
type input "150"
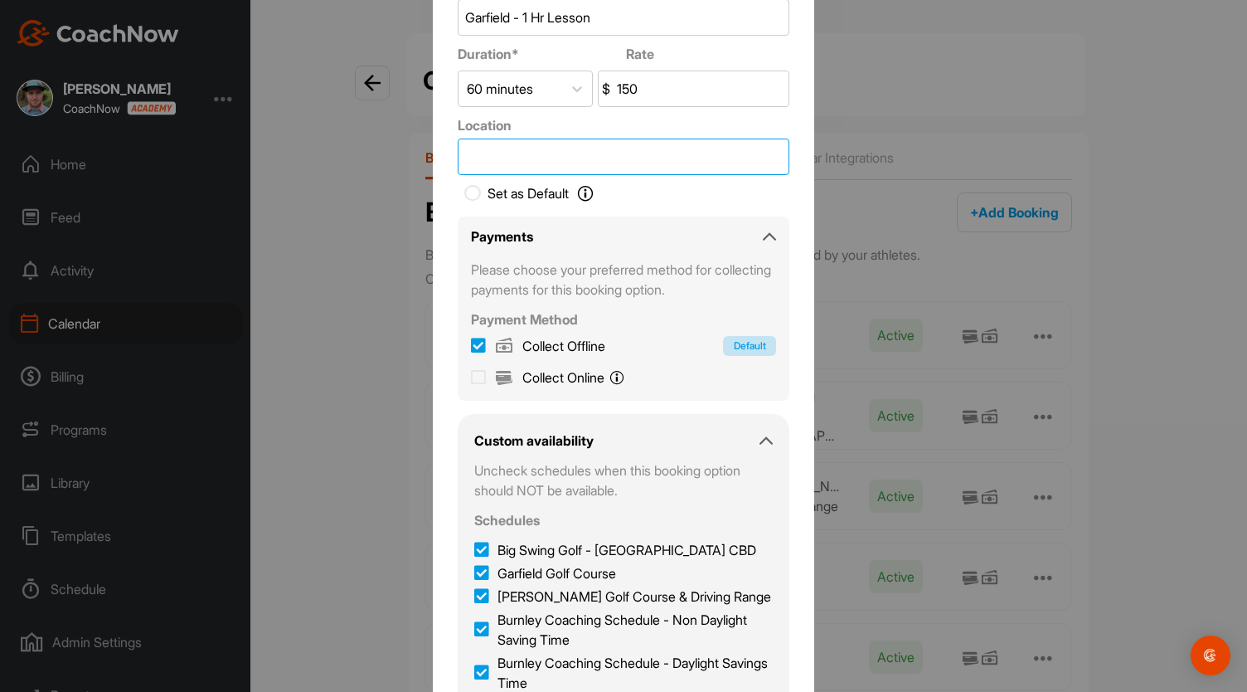
click at [509, 152] on input "Location" at bounding box center [624, 156] width 332 height 36
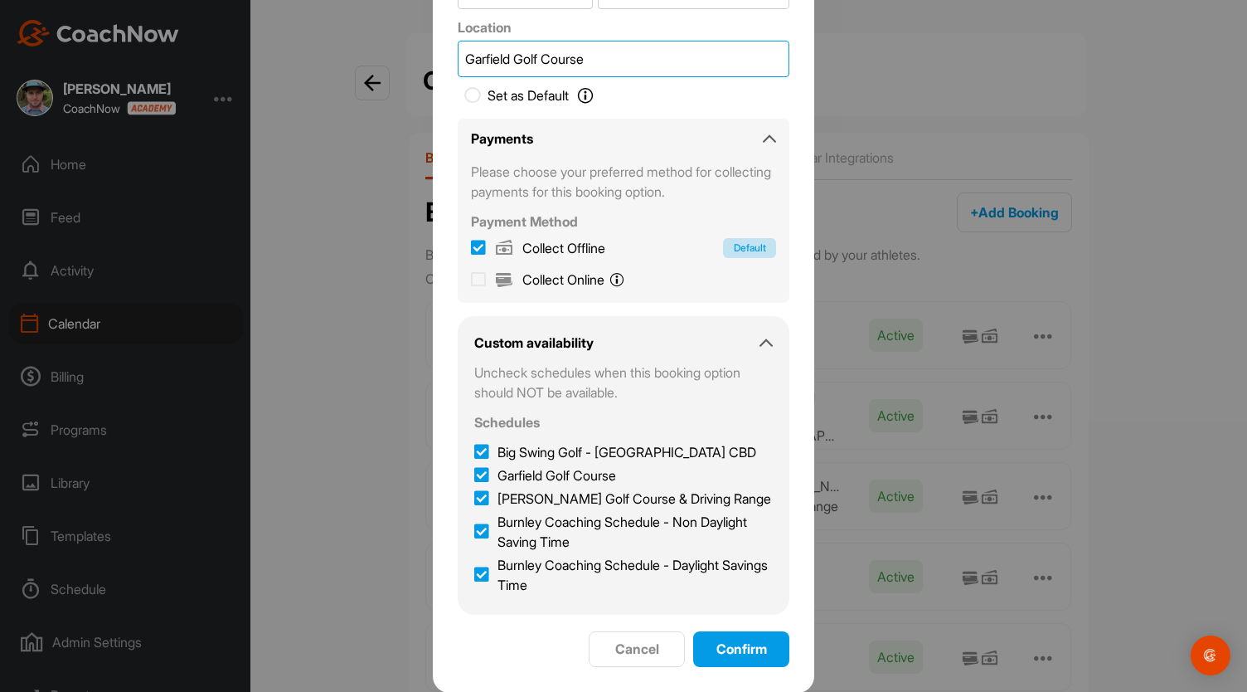
type input "Garfield Golf Course"
click at [474, 454] on icon at bounding box center [481, 452] width 15 height 17
click at [474, 453] on input "Big Swing Golf - [GEOGRAPHIC_DATA] CBD" at bounding box center [479, 447] width 11 height 11
checkbox input "false"
click at [474, 495] on icon at bounding box center [481, 498] width 15 height 17
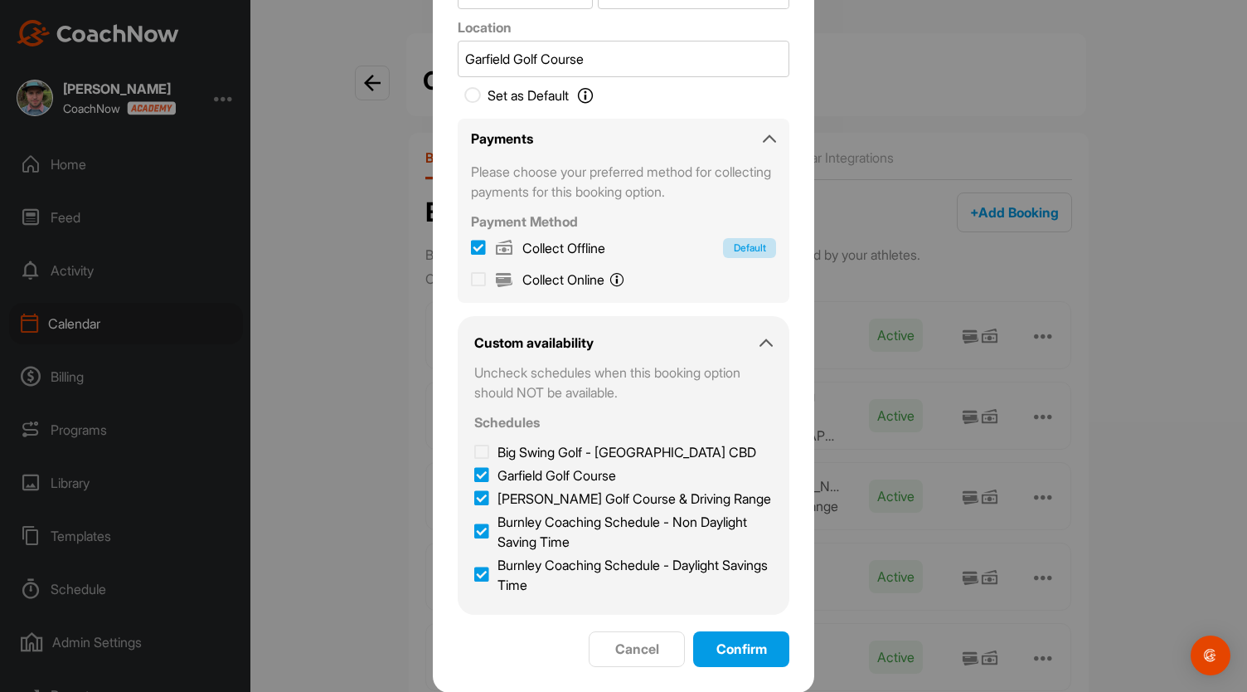
click at [474, 495] on input "[PERSON_NAME] Golf Course & Driving Range" at bounding box center [479, 493] width 11 height 11
checkbox input "false"
click at [474, 533] on icon at bounding box center [481, 531] width 15 height 17
click at [474, 522] on input "Burnley Coaching Schedule - Non Daylight Saving Time" at bounding box center [479, 517] width 11 height 11
checkbox input "false"
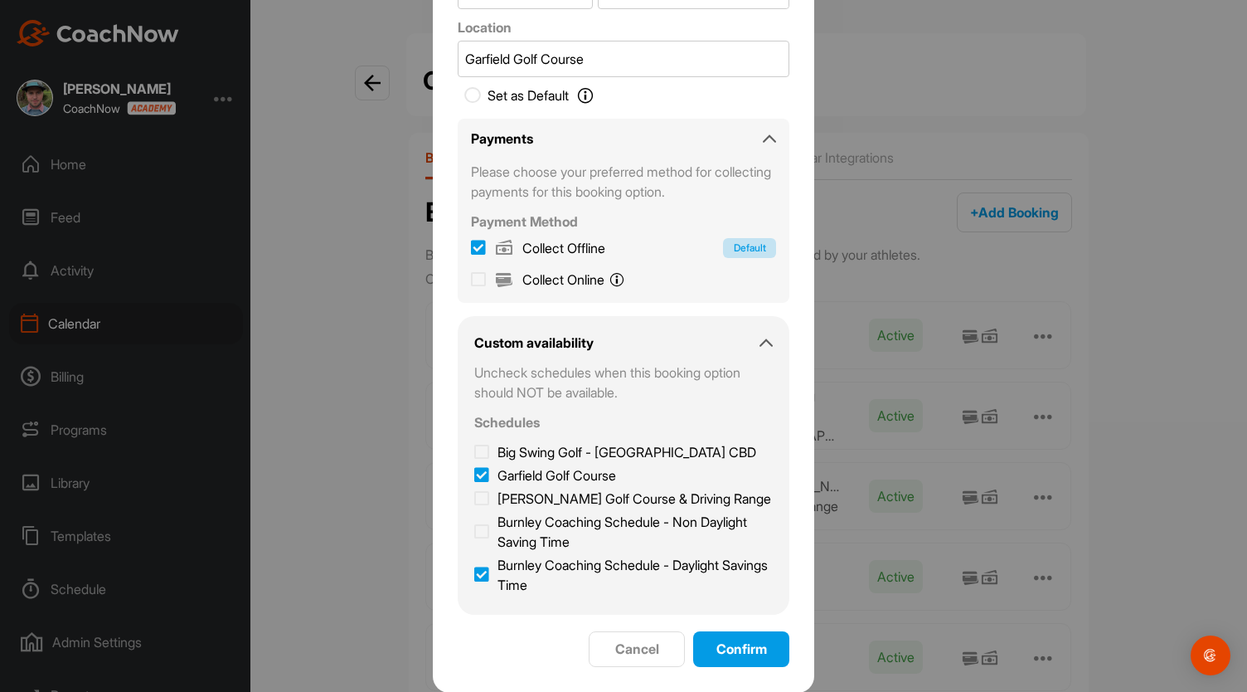
click at [477, 579] on icon at bounding box center [481, 574] width 15 height 17
click at [477, 566] on input "Burnley Coaching Schedule - Daylight Savings Time" at bounding box center [479, 560] width 11 height 11
checkbox input "false"
click at [755, 650] on span "Confirm" at bounding box center [742, 648] width 51 height 17
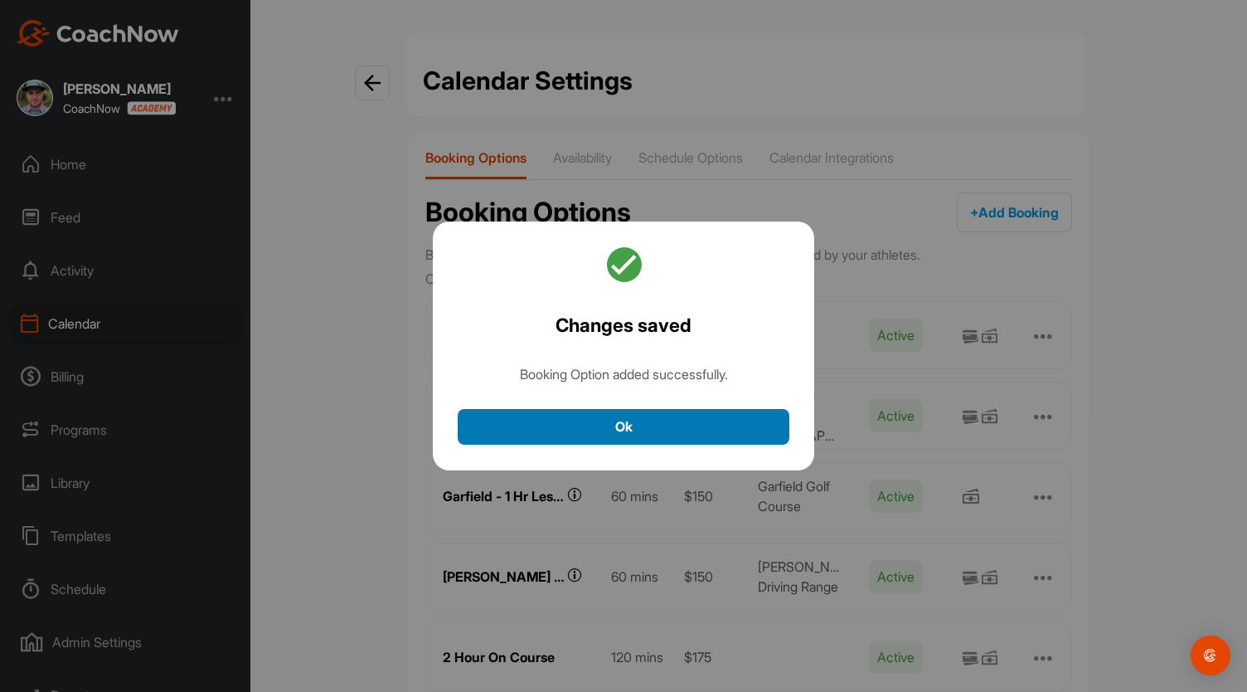
click at [678, 429] on button "Ok" at bounding box center [624, 427] width 332 height 36
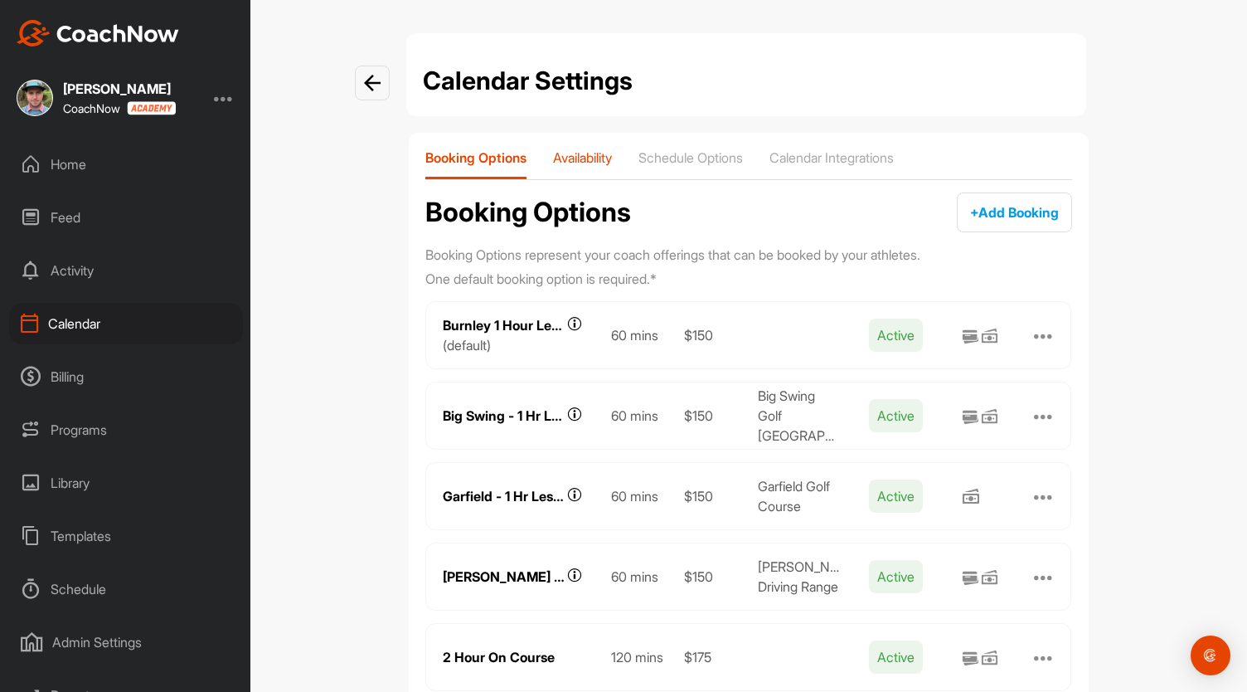
click at [577, 154] on p "Availability" at bounding box center [582, 157] width 59 height 17
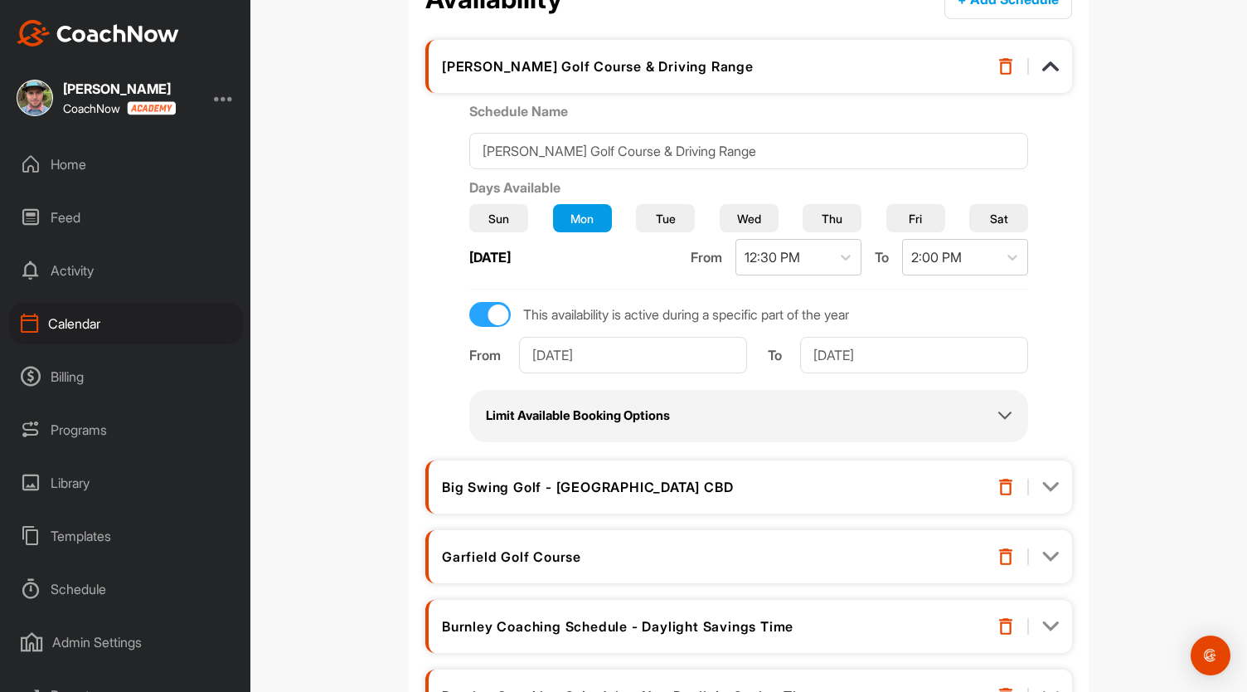
scroll to position [214, 0]
click at [998, 408] on icon at bounding box center [1004, 414] width 13 height 13
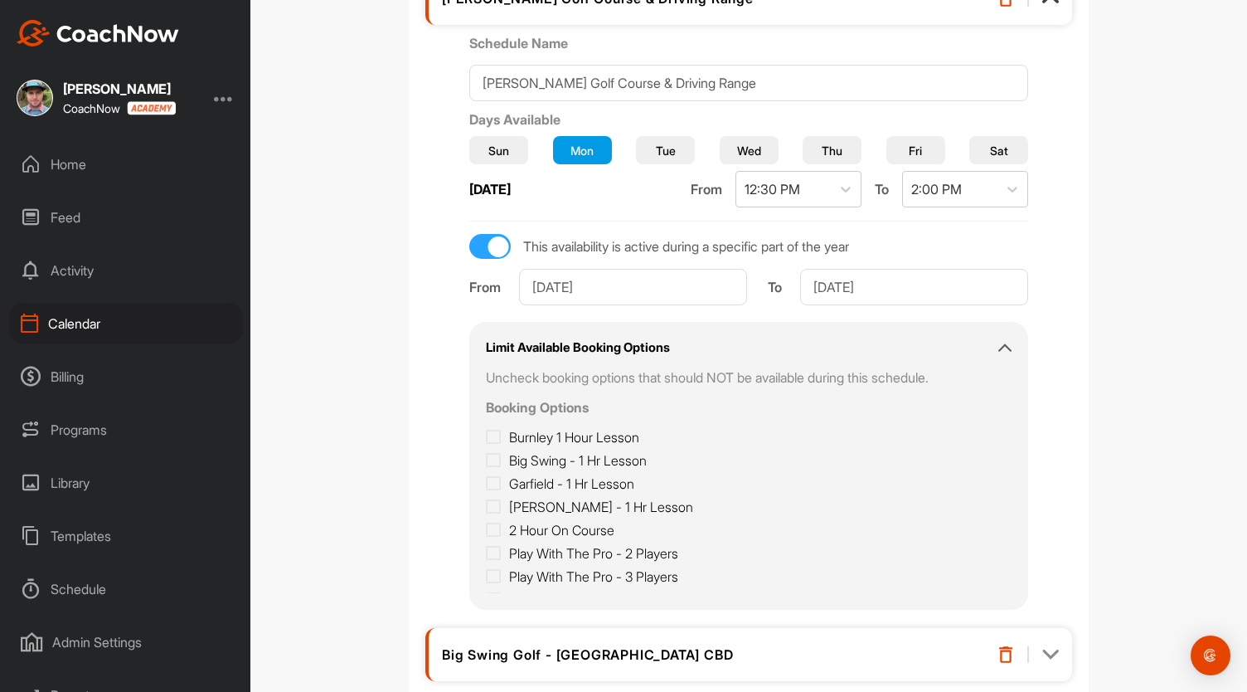
scroll to position [287, 0]
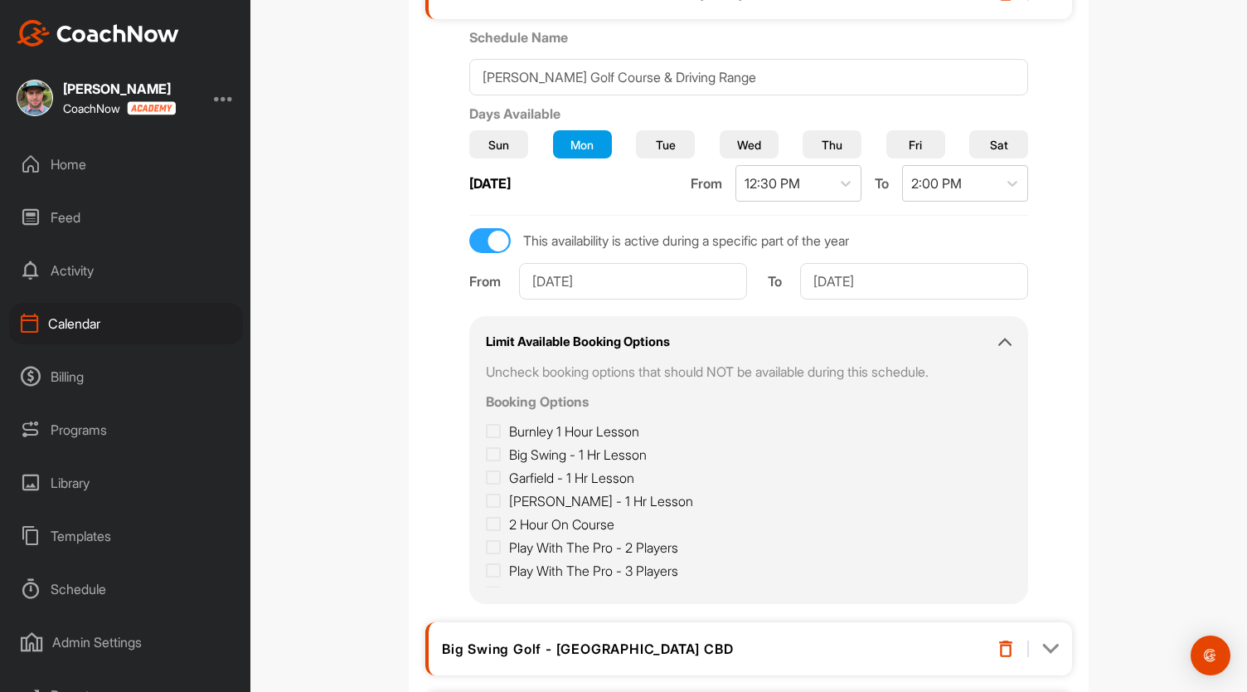
click at [501, 501] on icon at bounding box center [493, 501] width 15 height 17
click at [497, 501] on input "[PERSON_NAME] - 1 Hr Lesson" at bounding box center [491, 496] width 11 height 11
checkbox input "true"
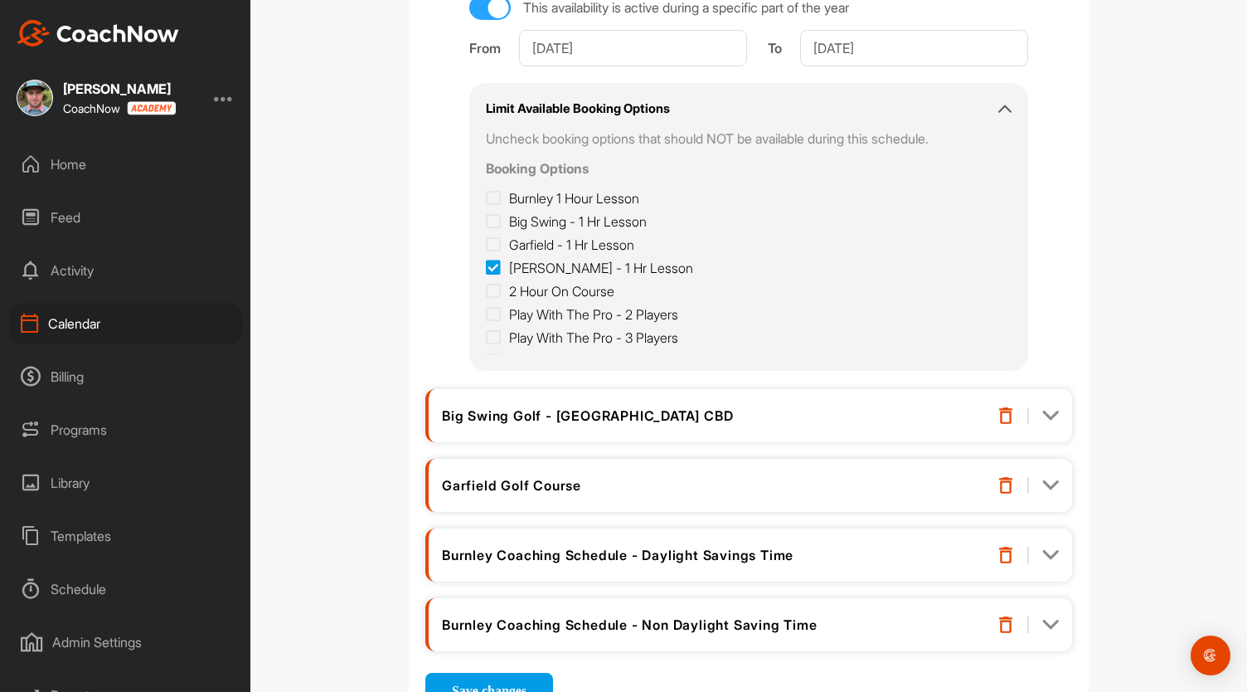
scroll to position [522, 0]
click at [1042, 415] on img at bounding box center [1050, 414] width 17 height 17
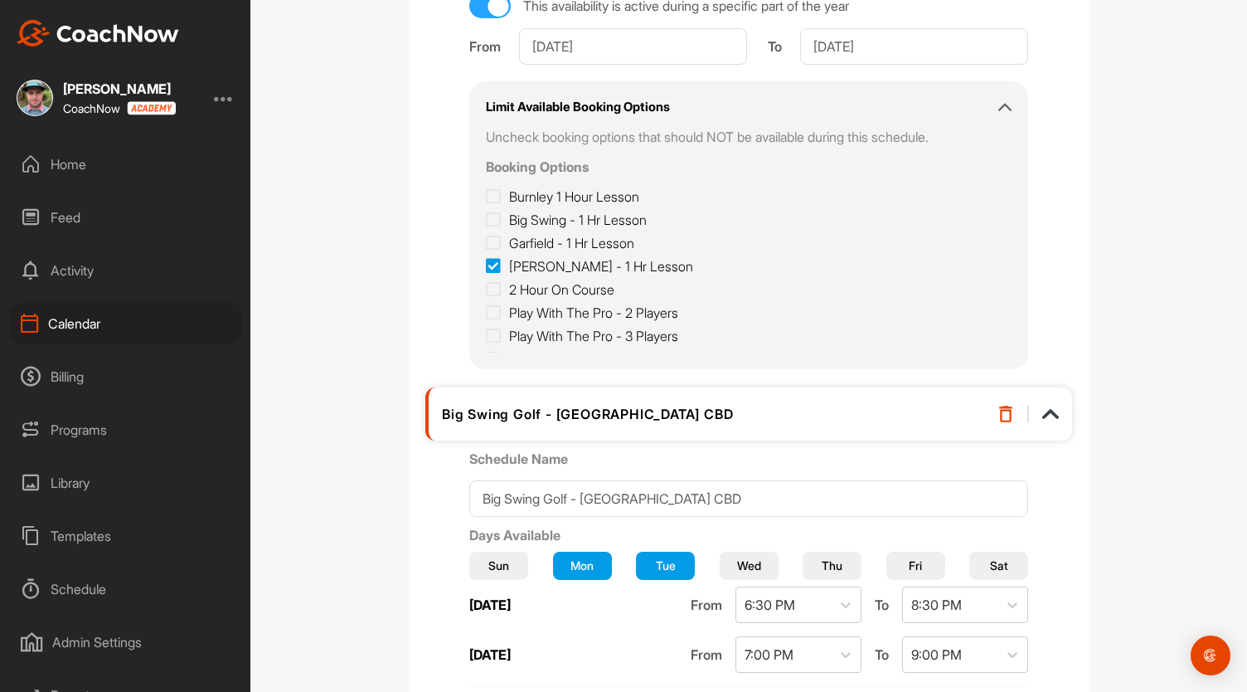
scroll to position [714, 0]
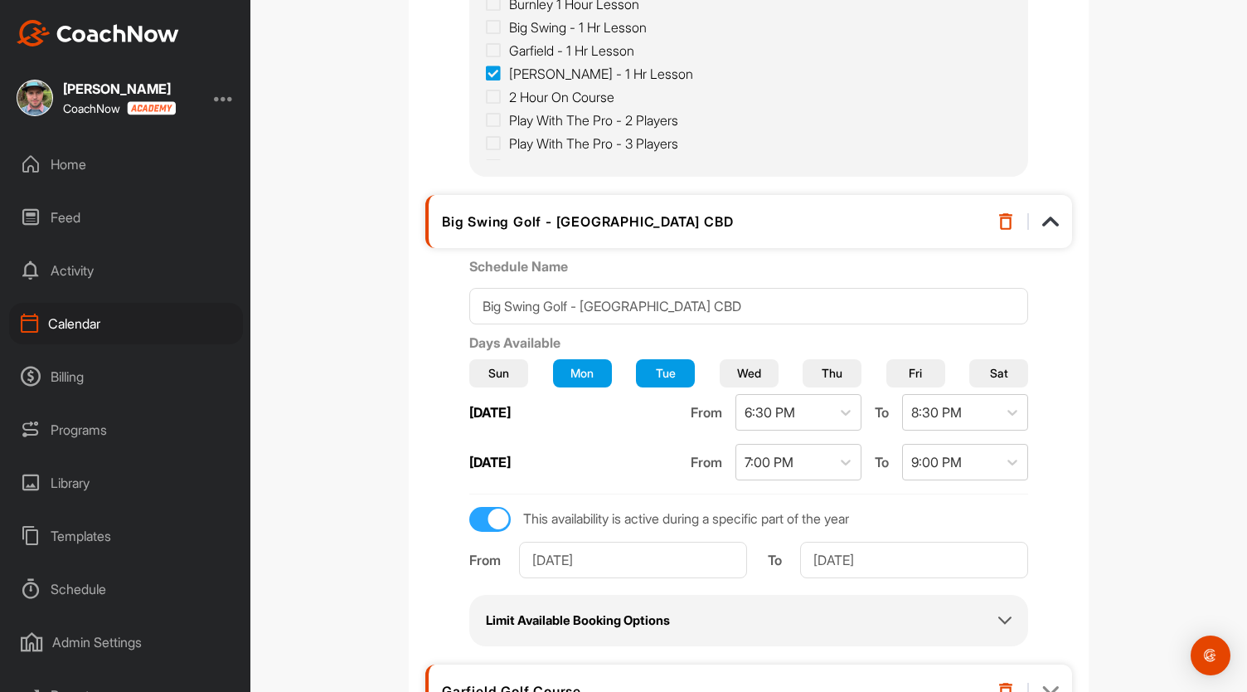
click at [592, 611] on h2 "Limit Available Booking Options" at bounding box center [578, 620] width 184 height 19
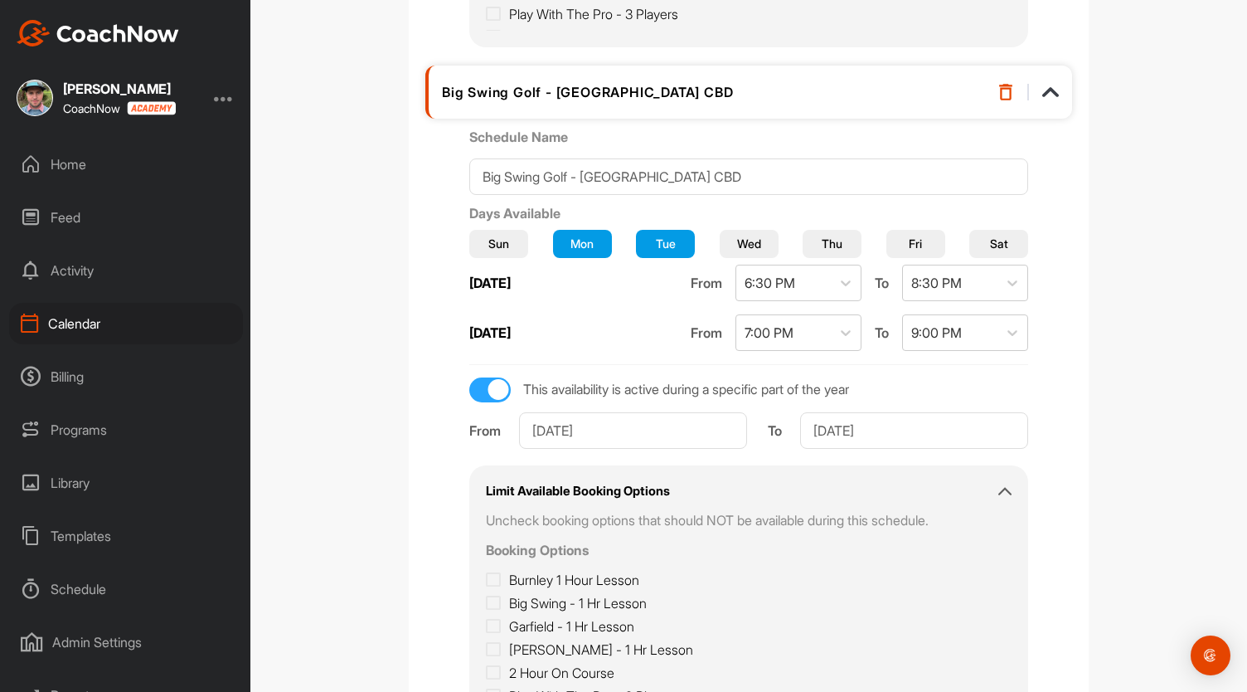
scroll to position [891, 0]
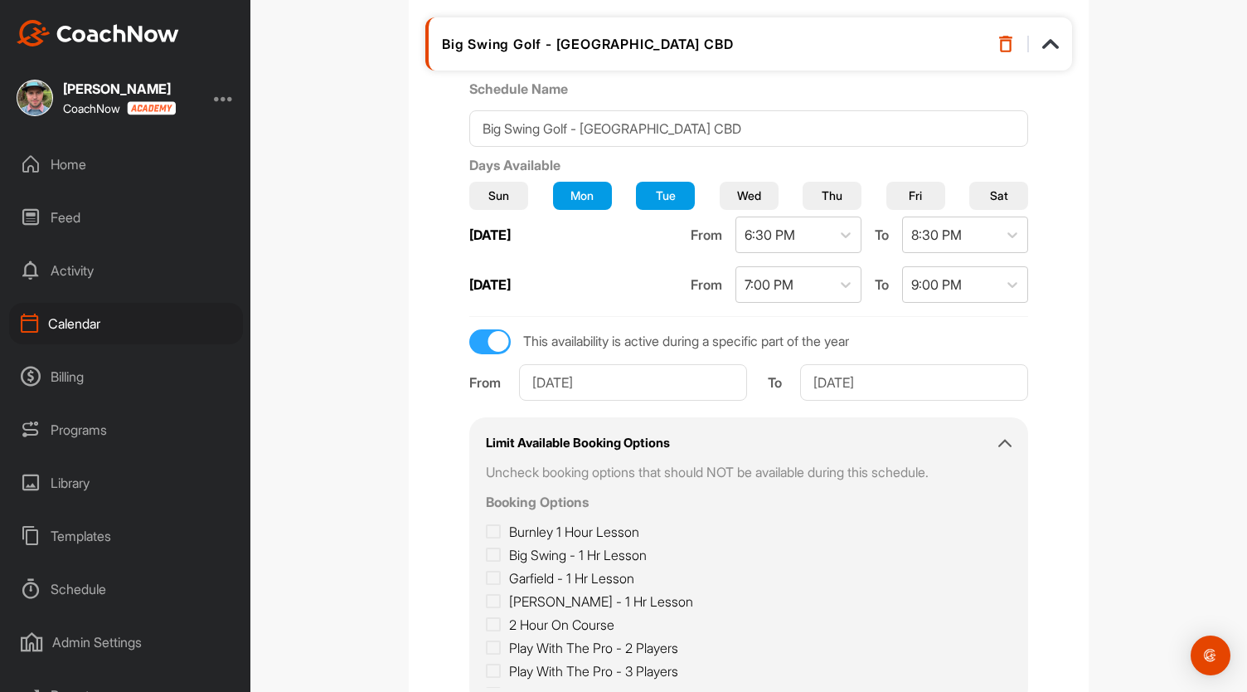
click at [501, 551] on icon at bounding box center [493, 555] width 15 height 17
click at [497, 551] on input "Big Swing - 1 Hr Lesson" at bounding box center [491, 550] width 11 height 11
checkbox input "true"
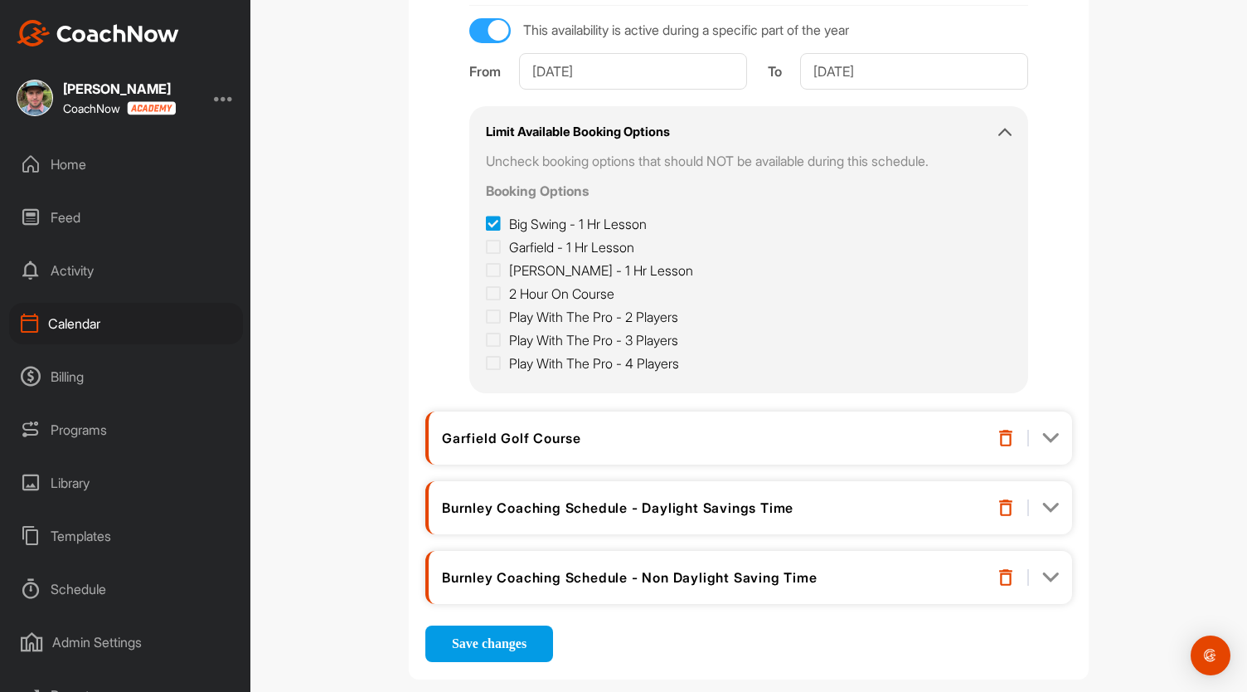
scroll to position [1203, 0]
click at [1043, 431] on img at bounding box center [1050, 437] width 17 height 17
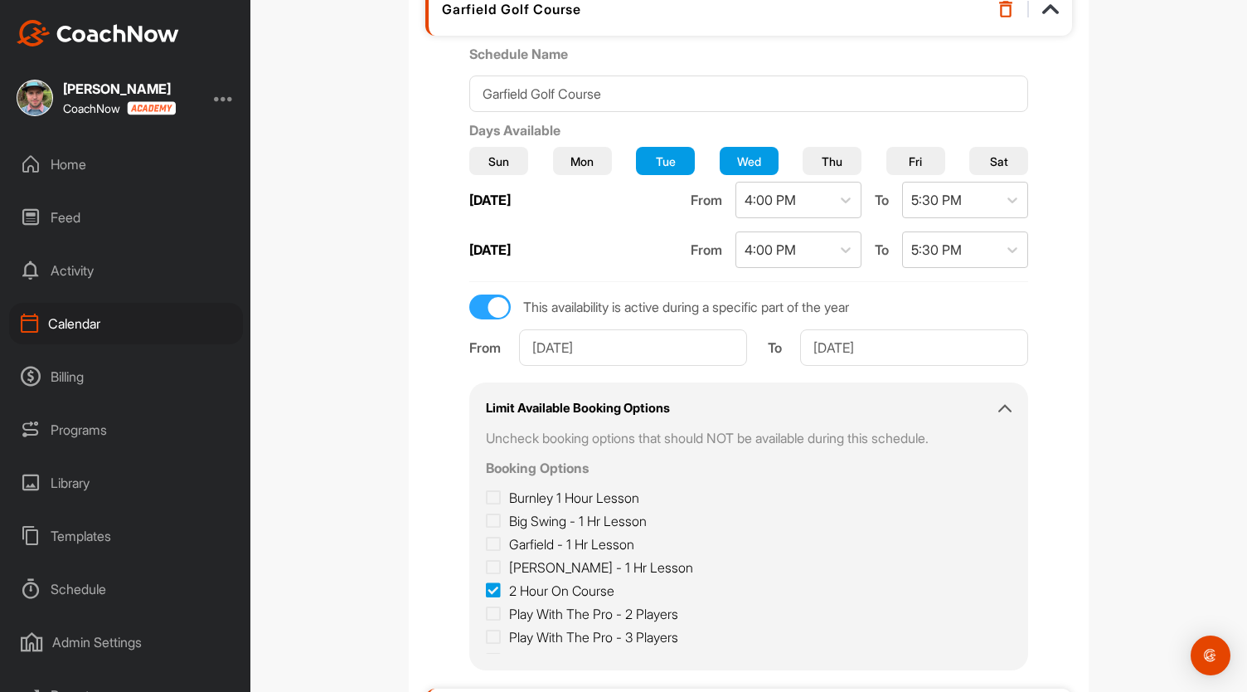
scroll to position [1656, 0]
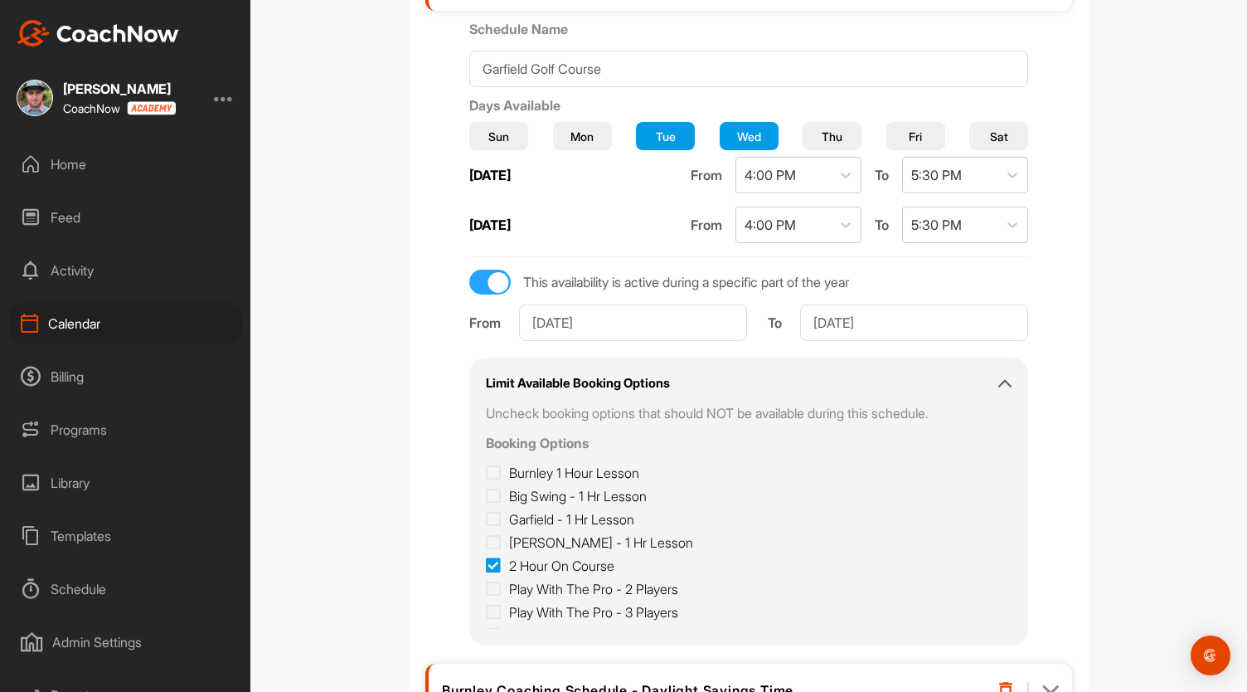
click at [501, 517] on icon at bounding box center [493, 519] width 15 height 17
click at [497, 517] on input "Garfield - 1 Hr Lesson" at bounding box center [491, 514] width 11 height 11
checkbox input "true"
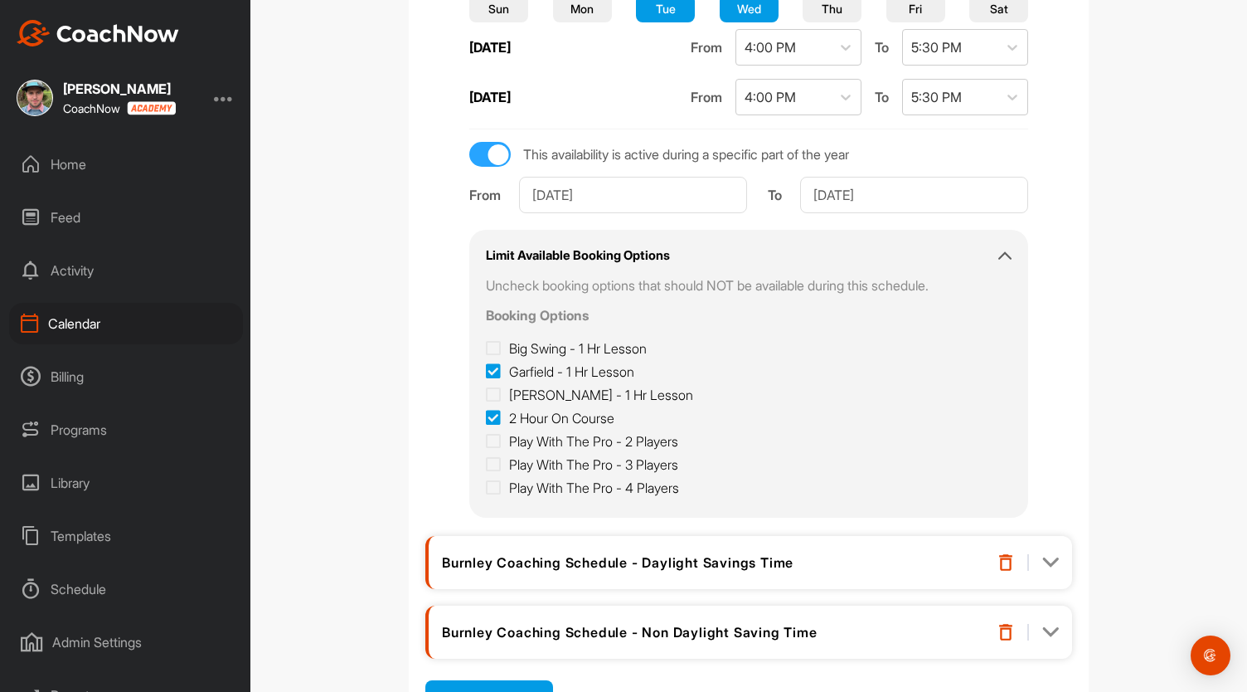
scroll to position [1859, 0]
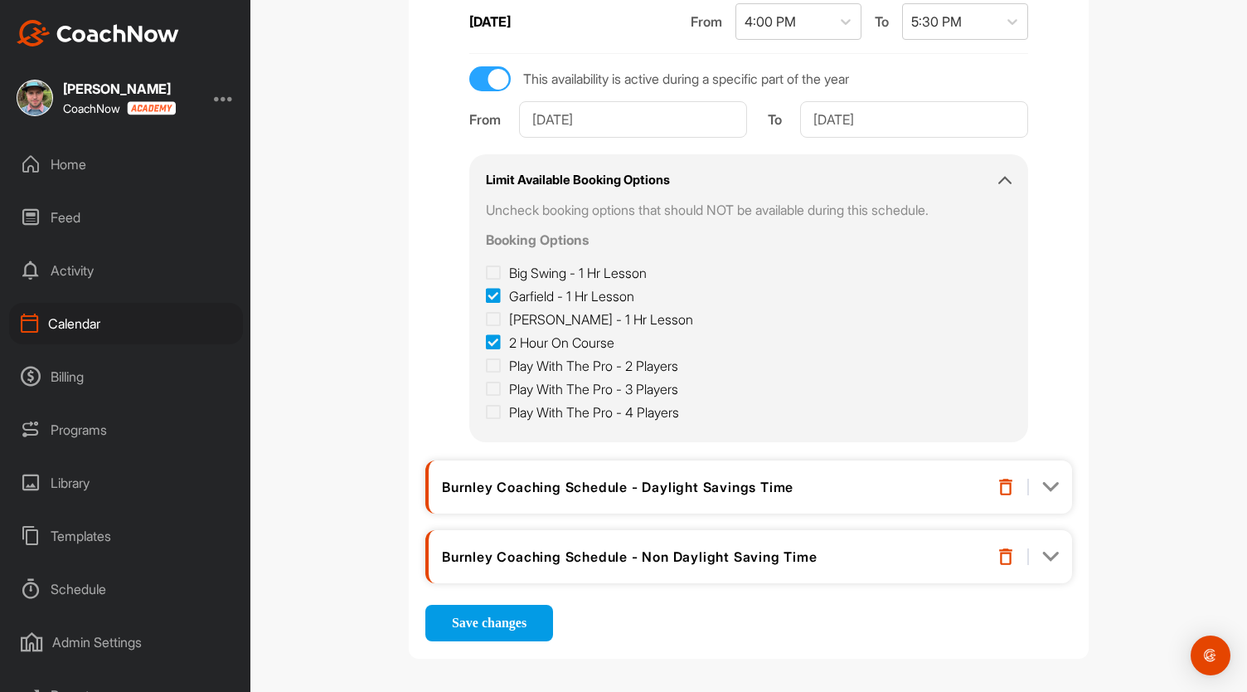
click at [1049, 479] on img at bounding box center [1050, 486] width 17 height 17
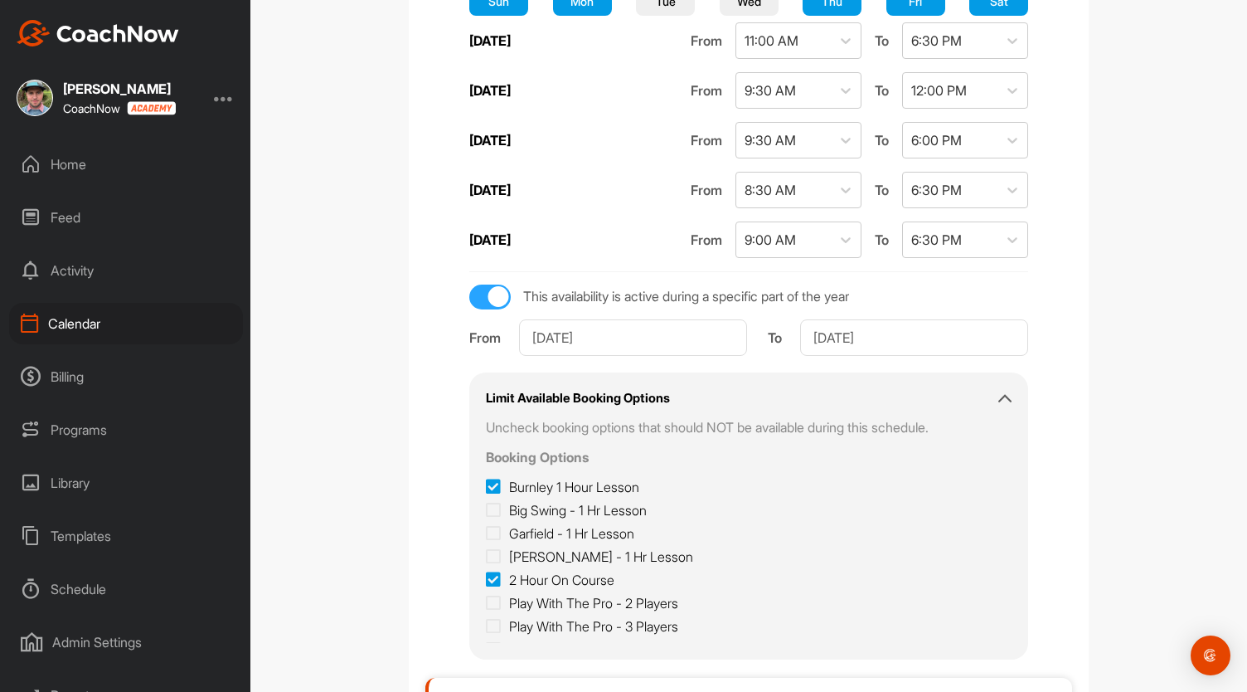
scroll to position [2642, 0]
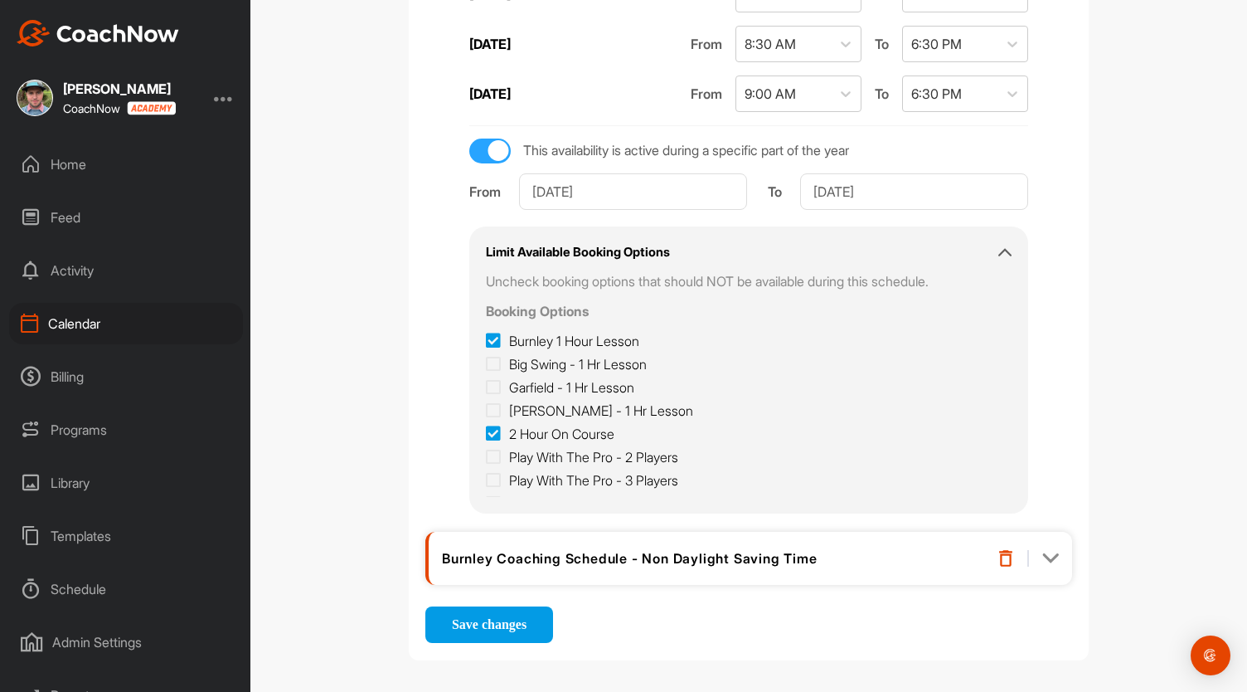
click at [1057, 550] on div "Burnley Coaching Schedule - Non Daylight Saving Time" at bounding box center [748, 558] width 647 height 53
click at [1047, 551] on img at bounding box center [1050, 558] width 17 height 17
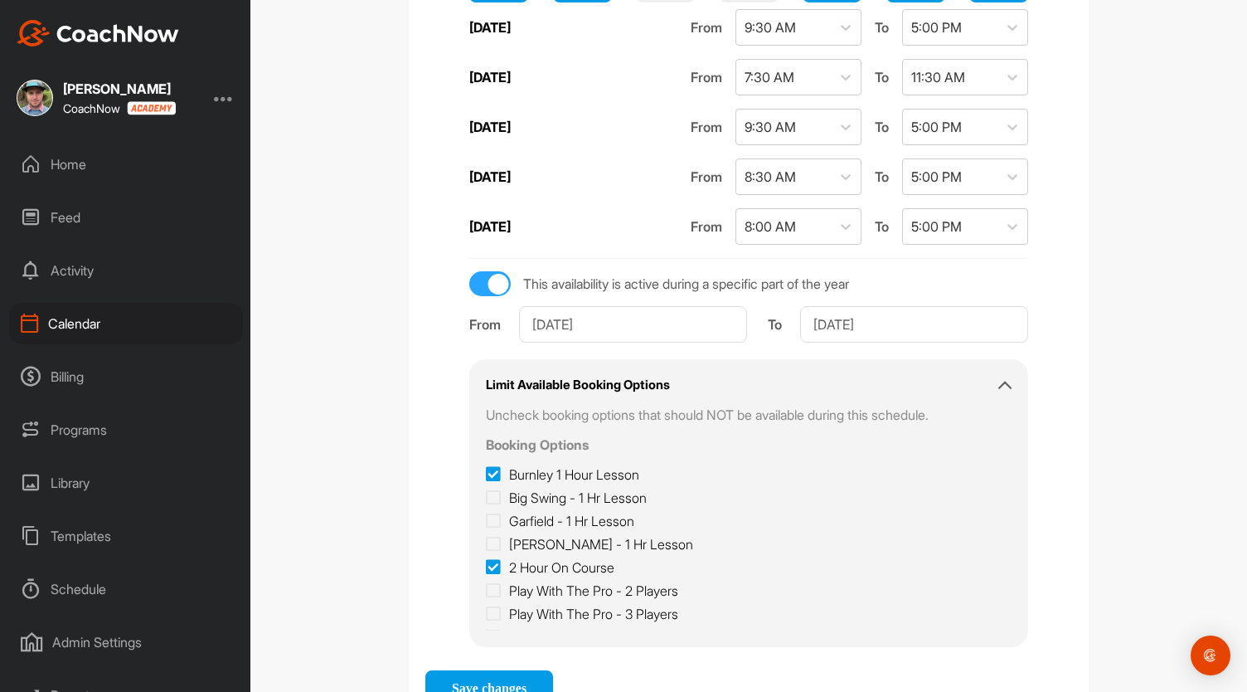
scroll to position [3365, 0]
click at [511, 668] on button "Save changes" at bounding box center [489, 686] width 128 height 36
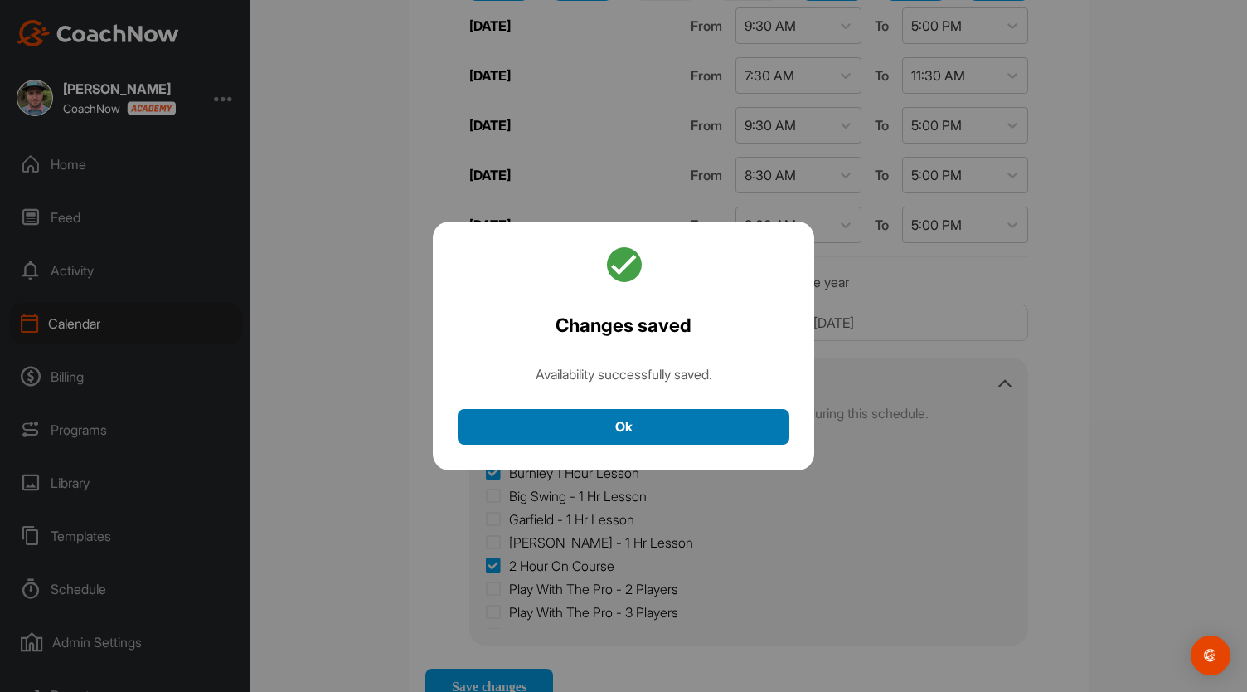
click at [630, 420] on button "Ok" at bounding box center [624, 427] width 332 height 36
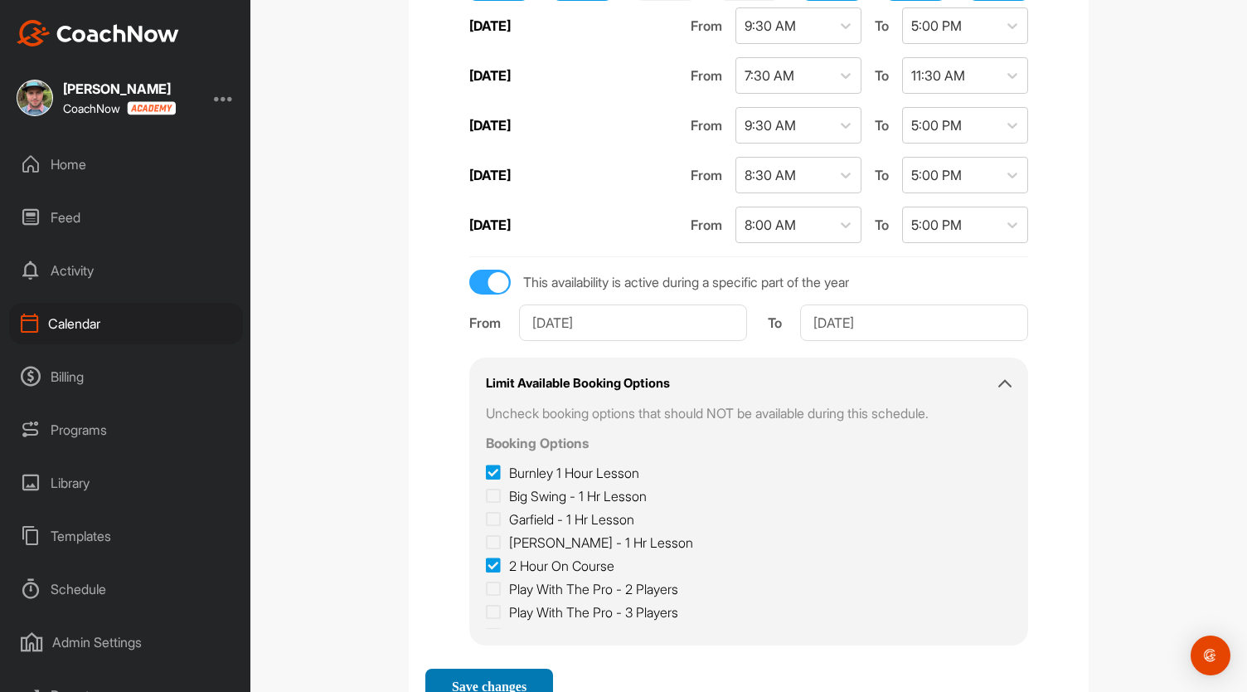
click at [478, 679] on span "Save changes" at bounding box center [489, 686] width 75 height 14
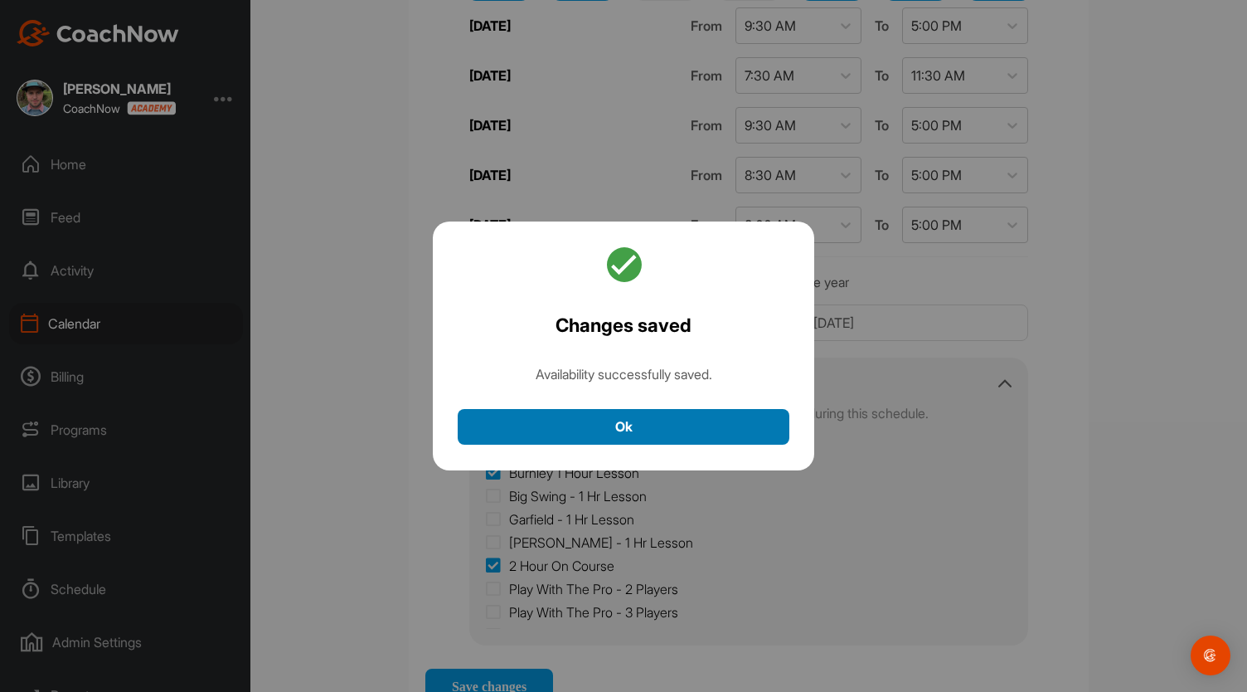
click at [639, 427] on button "Ok" at bounding box center [624, 427] width 332 height 36
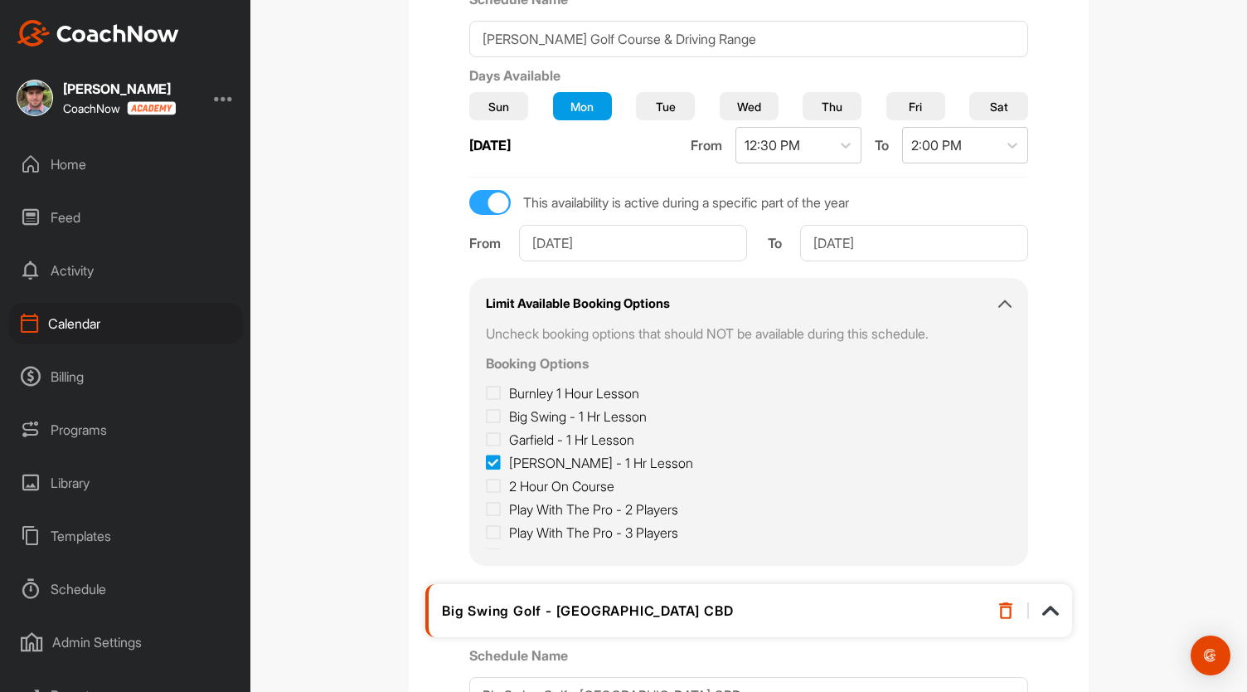
scroll to position [0, 0]
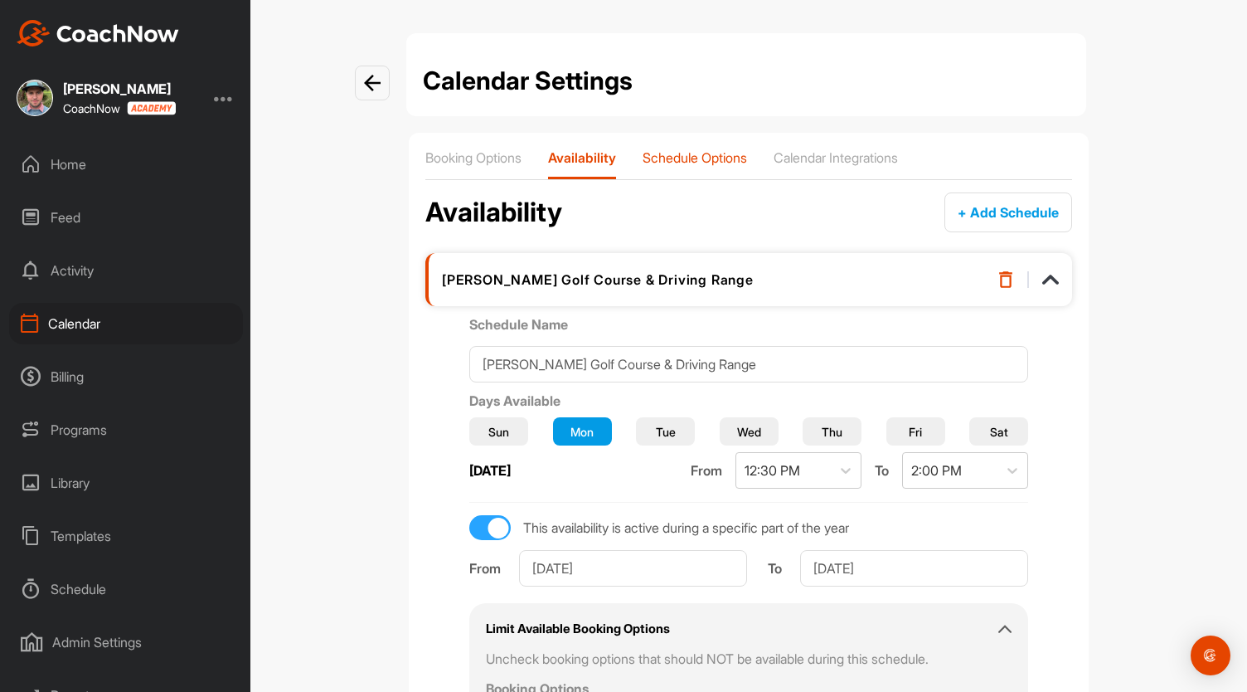
click at [707, 172] on div "Schedule Options" at bounding box center [695, 164] width 104 height 30
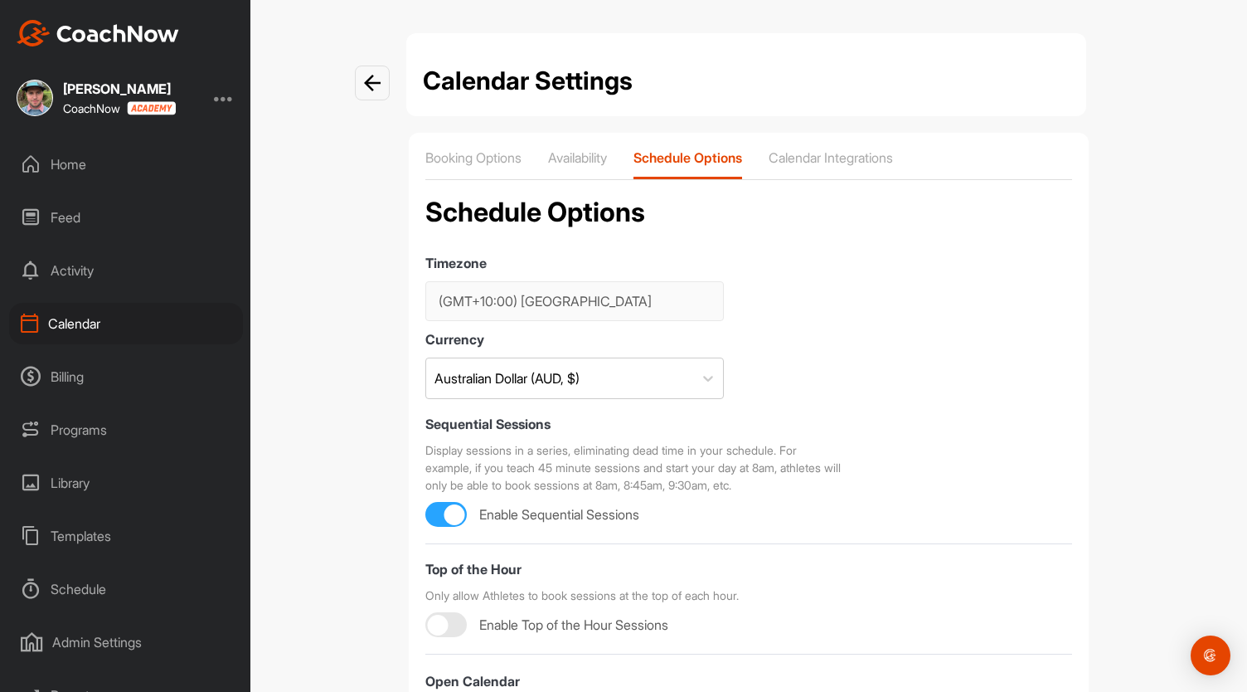
click at [367, 80] on img at bounding box center [372, 83] width 17 height 17
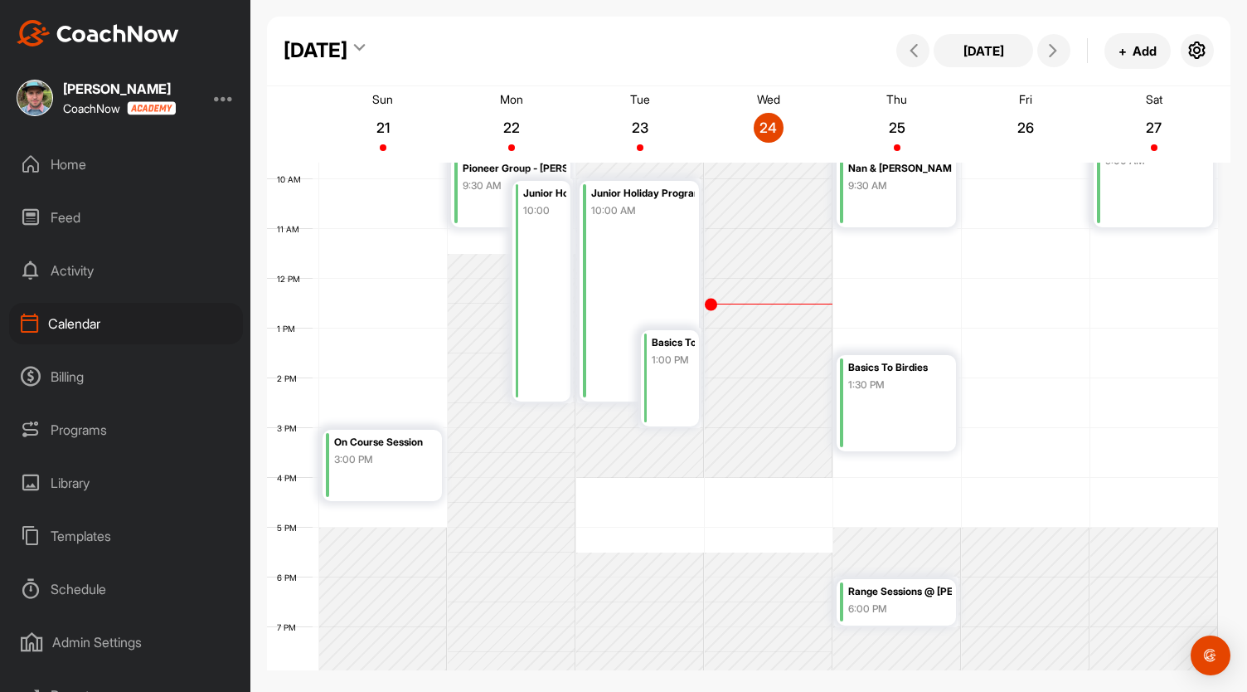
scroll to position [687, 0]
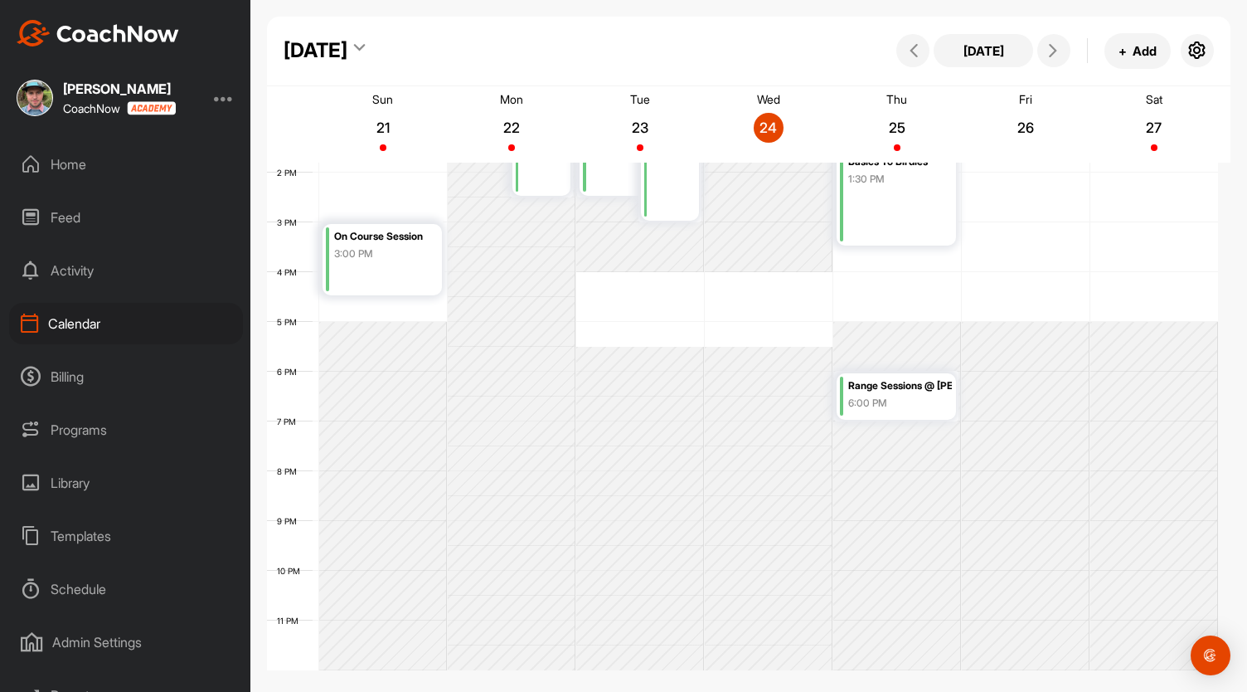
click at [81, 640] on div "Admin Settings" at bounding box center [126, 641] width 234 height 41
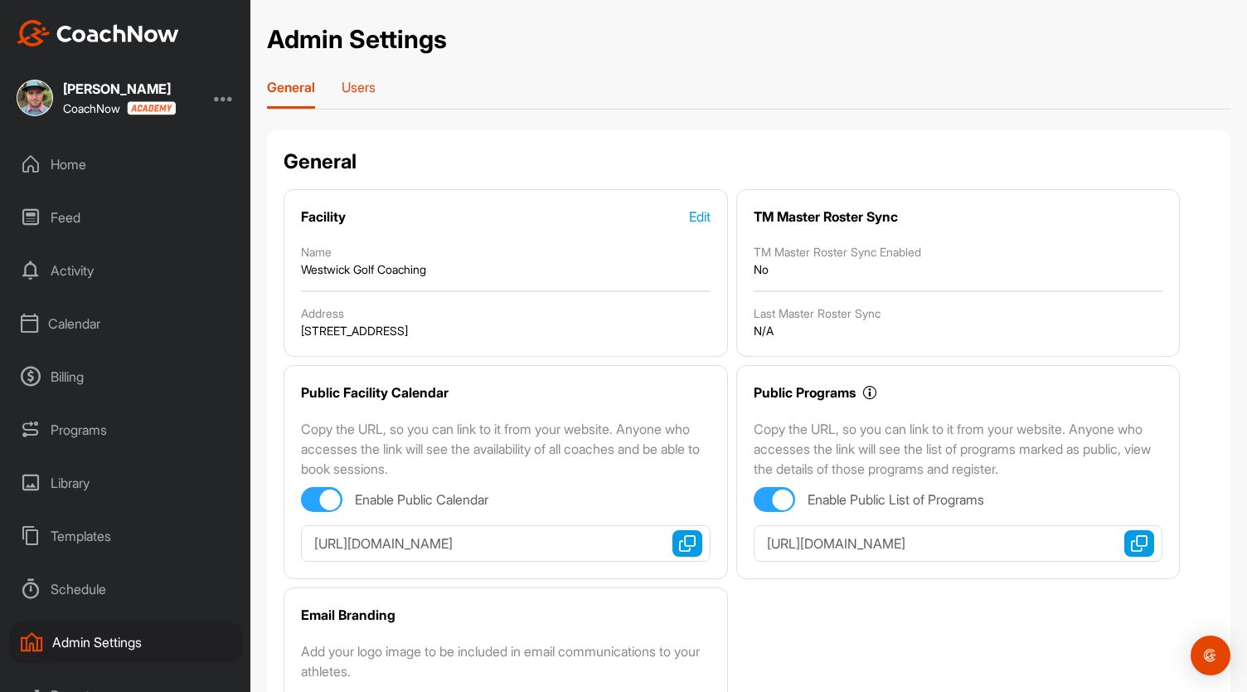
click at [360, 94] on p "Users" at bounding box center [359, 87] width 34 height 17
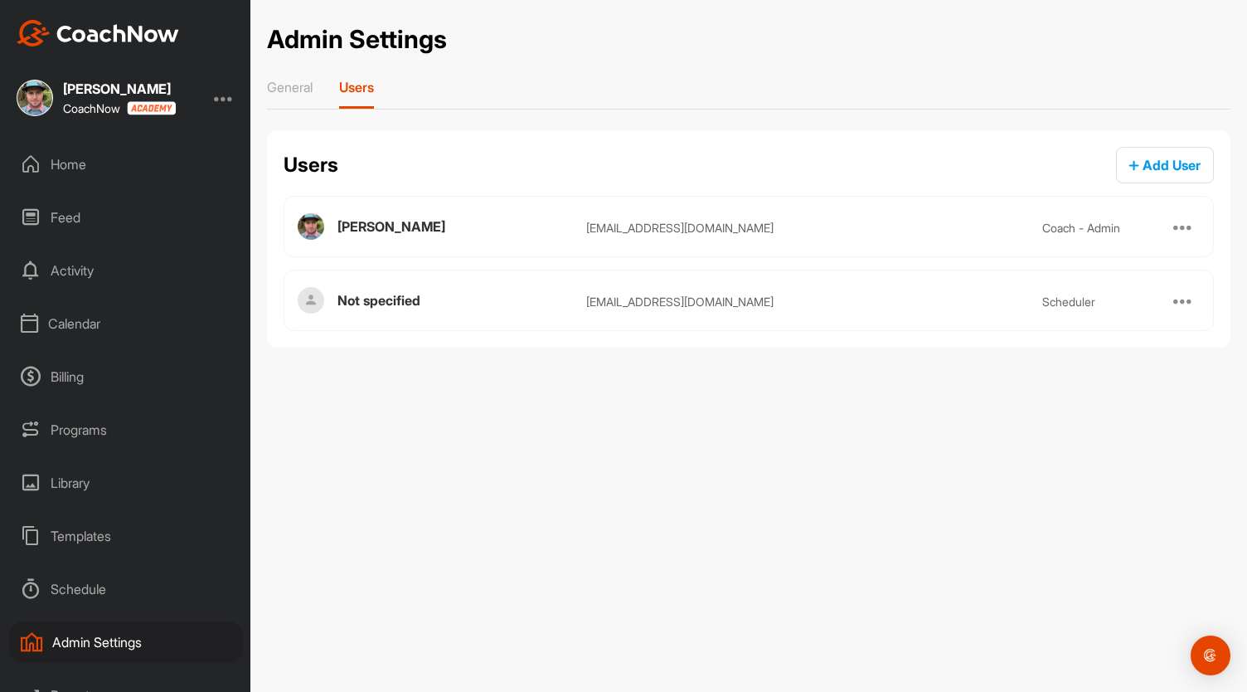
click at [1191, 225] on div at bounding box center [1183, 226] width 20 height 20
click at [1186, 223] on div at bounding box center [1183, 226] width 20 height 20
click at [887, 187] on div "Users Add User [PERSON_NAME] [EMAIL_ADDRESS][DOMAIN_NAME] coach - admin Not spe…" at bounding box center [749, 238] width 964 height 217
click at [290, 86] on p "General" at bounding box center [290, 87] width 46 height 17
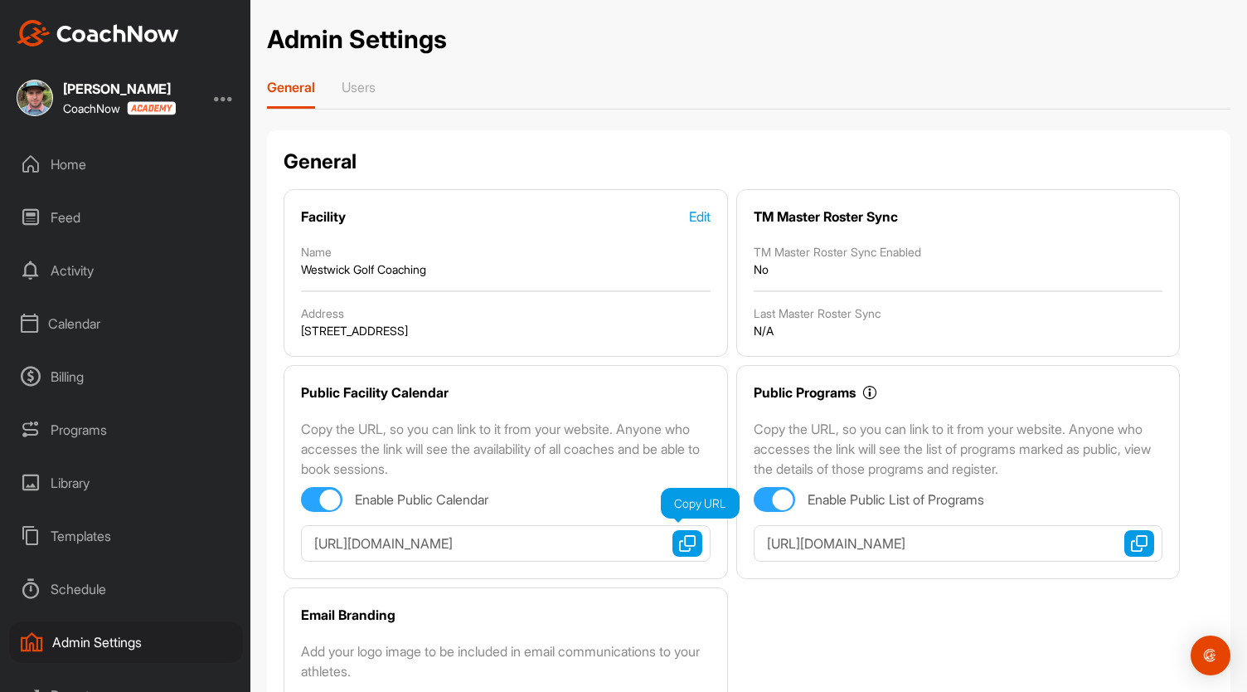
click at [679, 543] on img "button" at bounding box center [687, 543] width 17 height 17
